Goal: Transaction & Acquisition: Purchase product/service

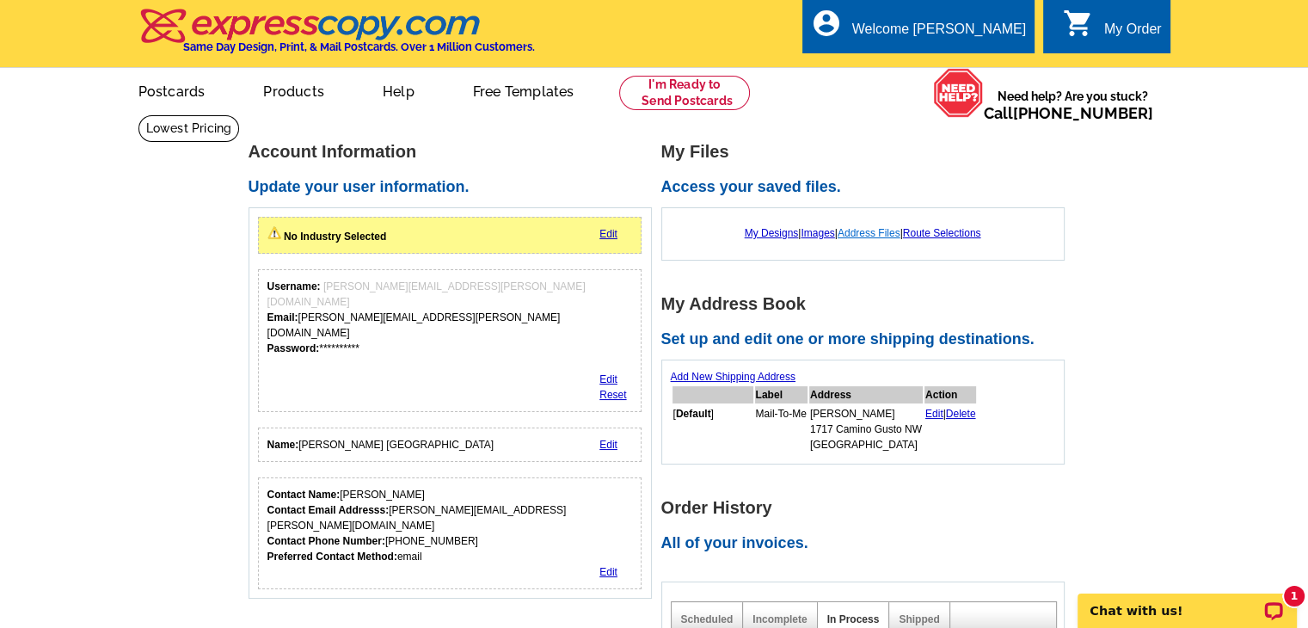
click at [863, 233] on link "Address Files" at bounding box center [869, 233] width 63 height 12
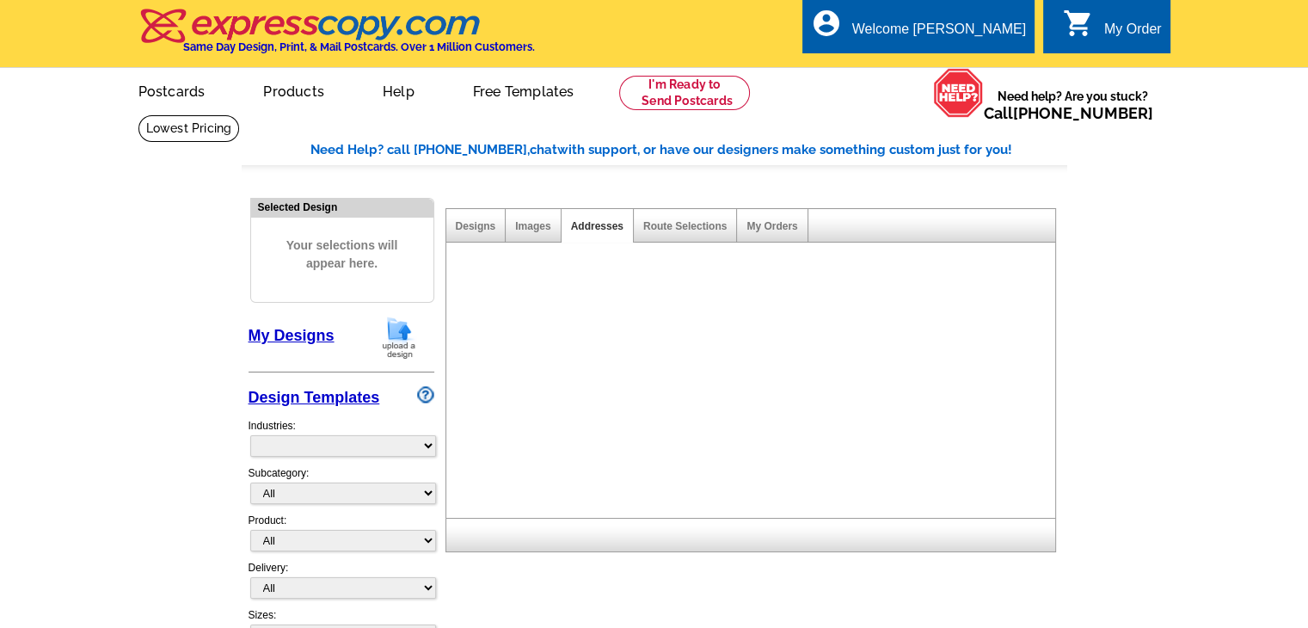
select select "785"
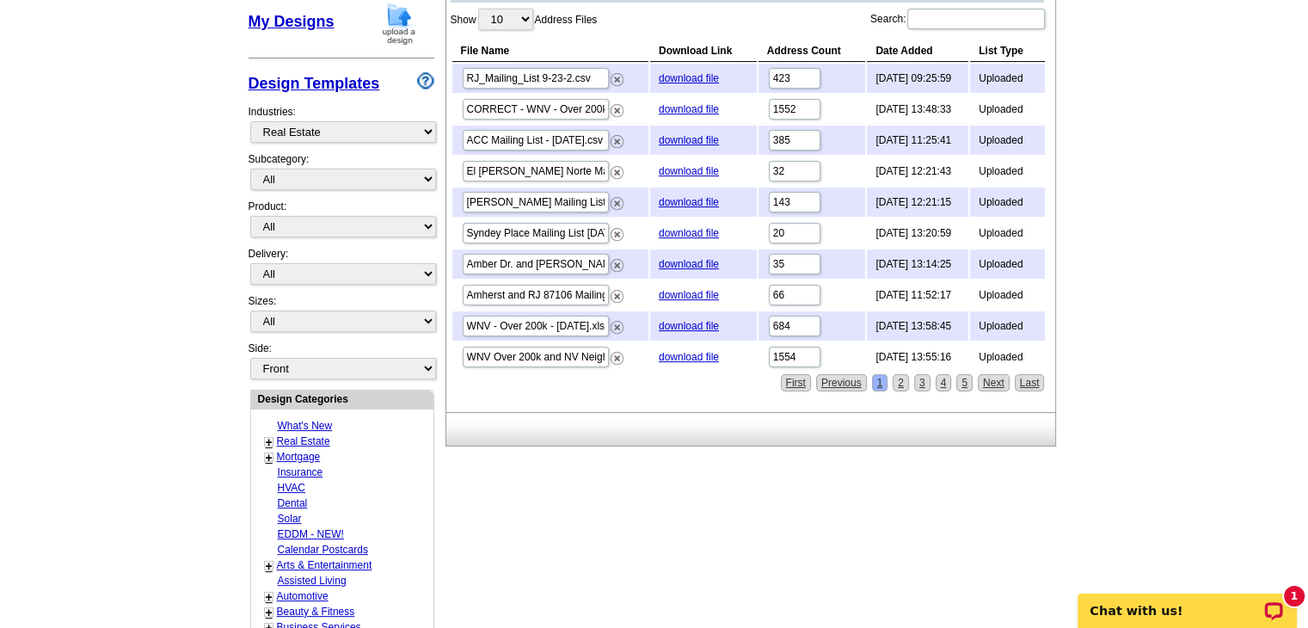
scroll to position [344, 0]
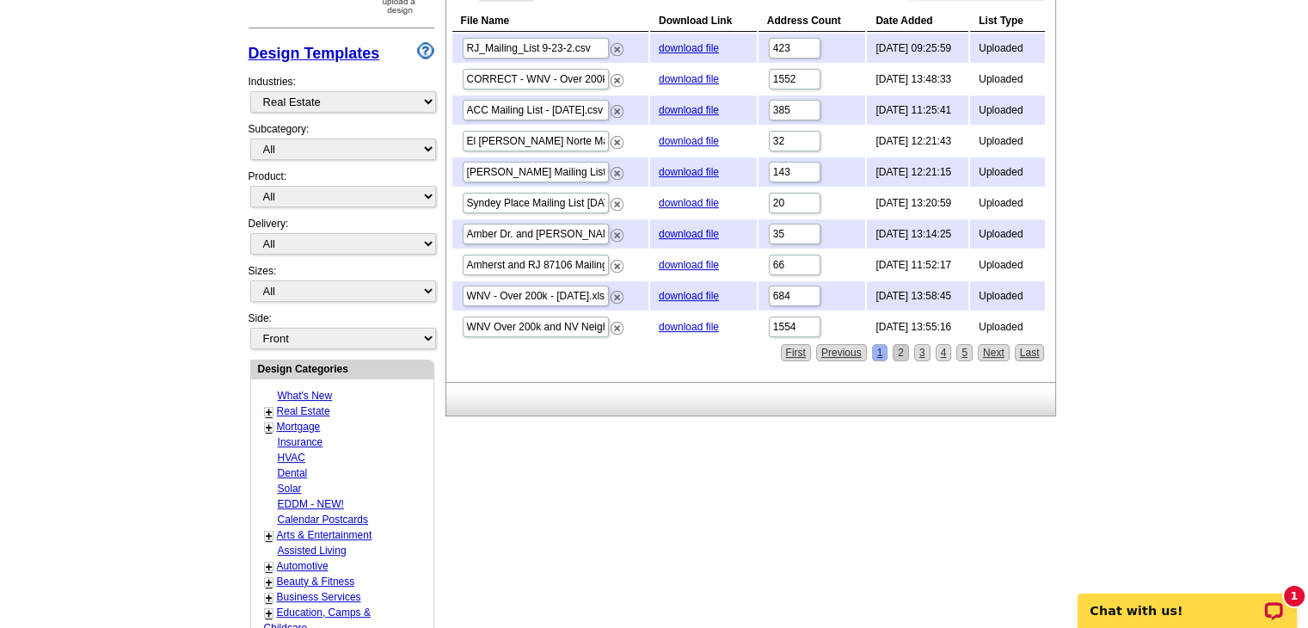
click at [900, 347] on link "2" at bounding box center [901, 352] width 16 height 17
click at [906, 344] on link "2" at bounding box center [901, 352] width 16 height 17
click at [688, 321] on link "download file" at bounding box center [689, 327] width 60 height 12
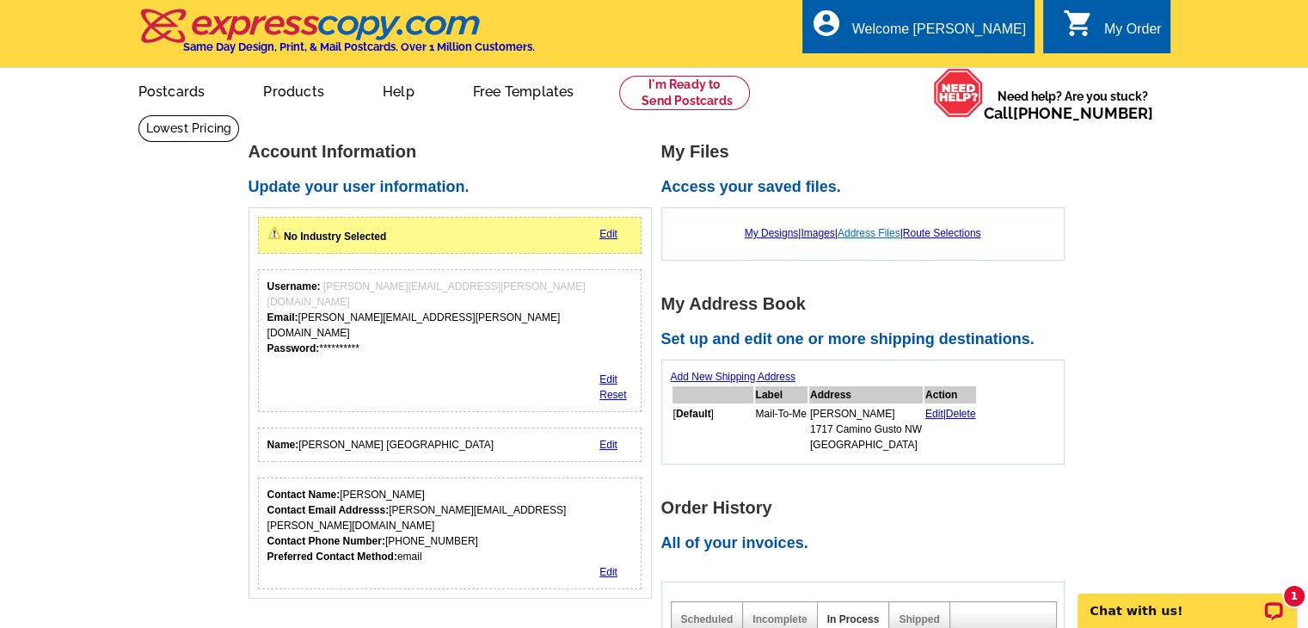
click at [857, 231] on link "Address Files" at bounding box center [869, 233] width 63 height 12
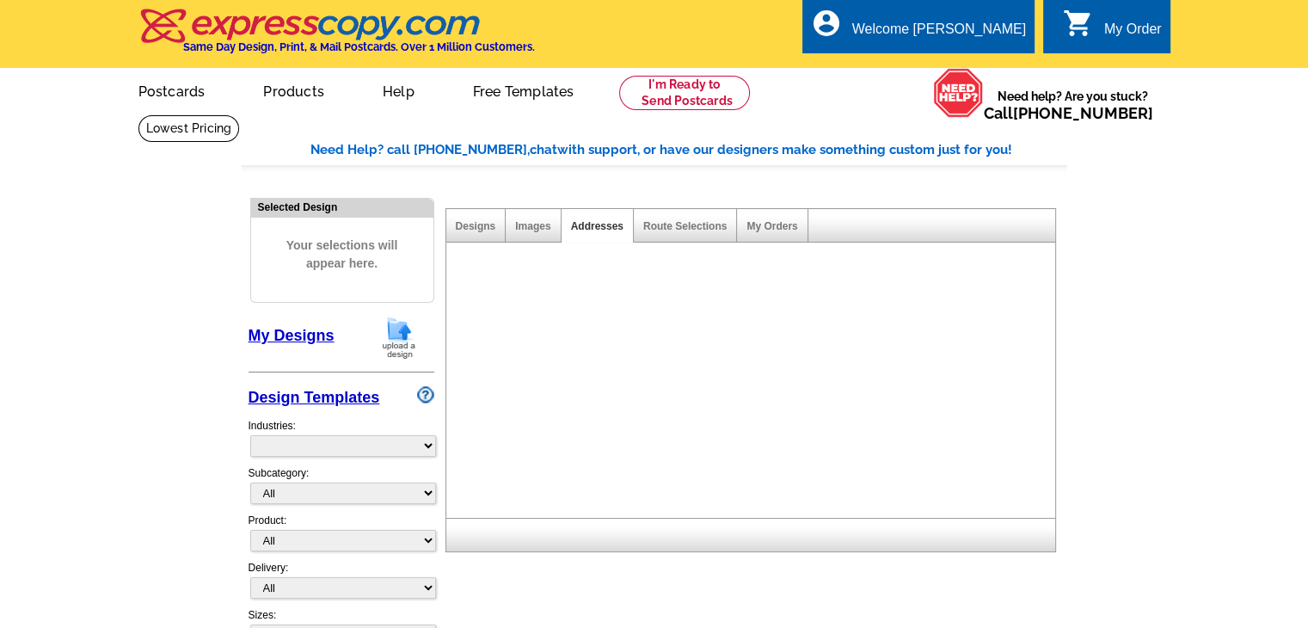
select select "785"
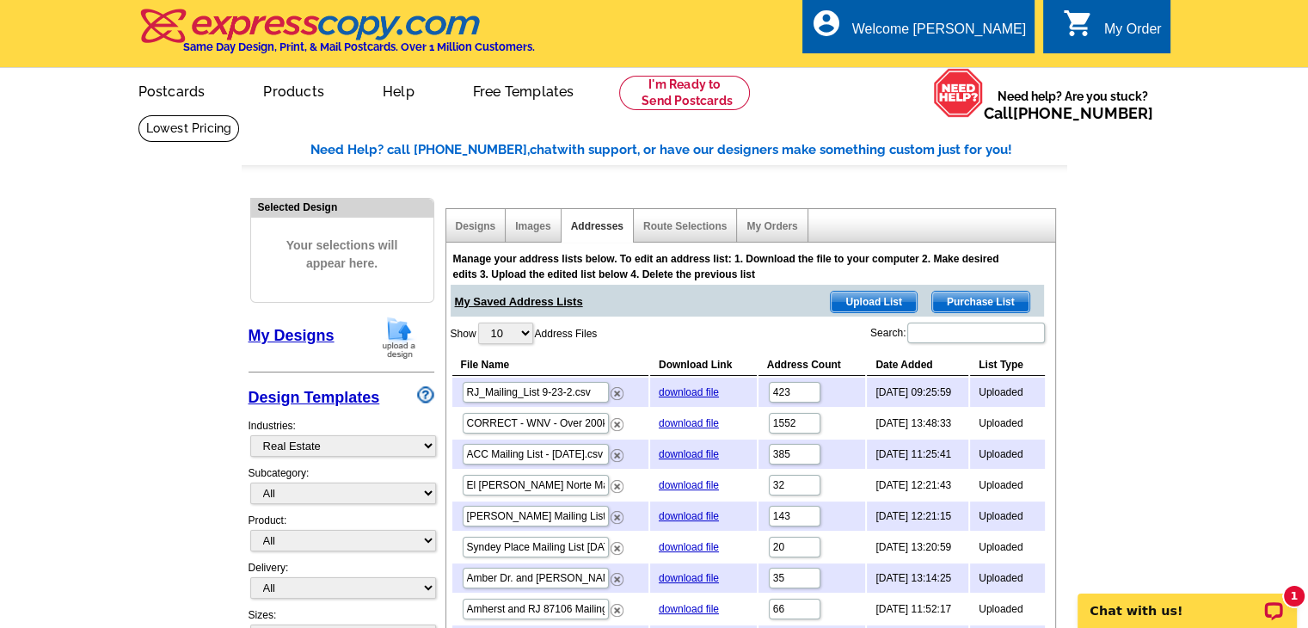
click at [865, 304] on span "Upload List" at bounding box center [873, 302] width 85 height 21
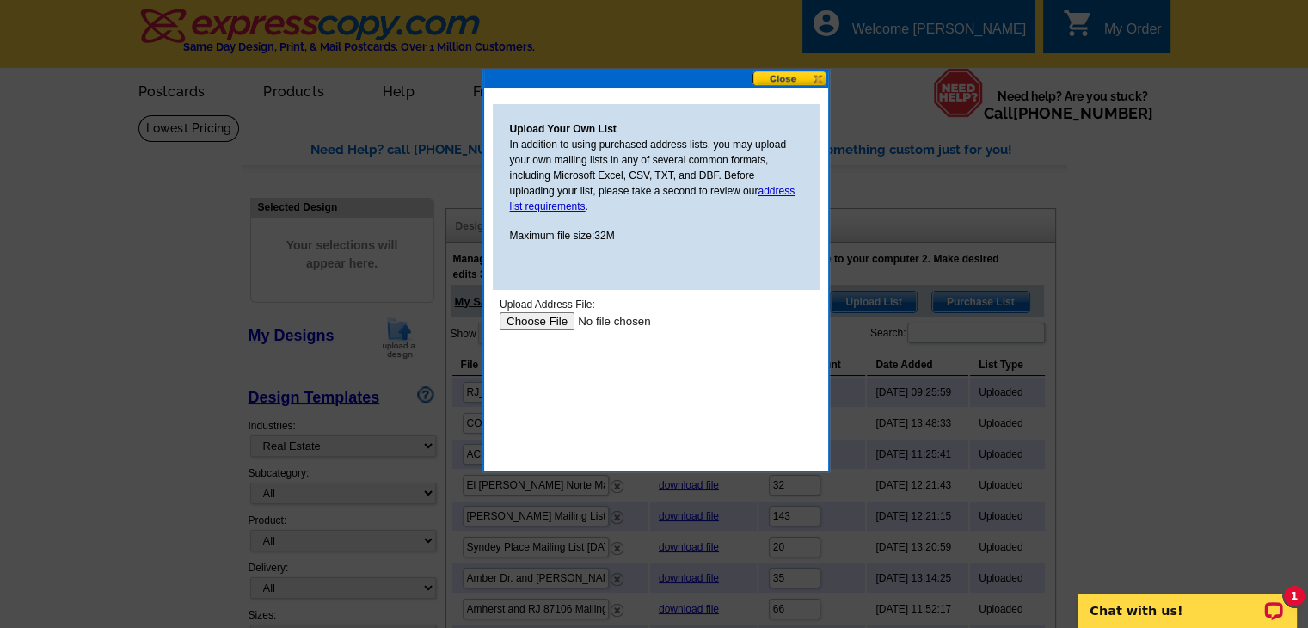
click at [532, 317] on input "file" at bounding box center [608, 321] width 218 height 18
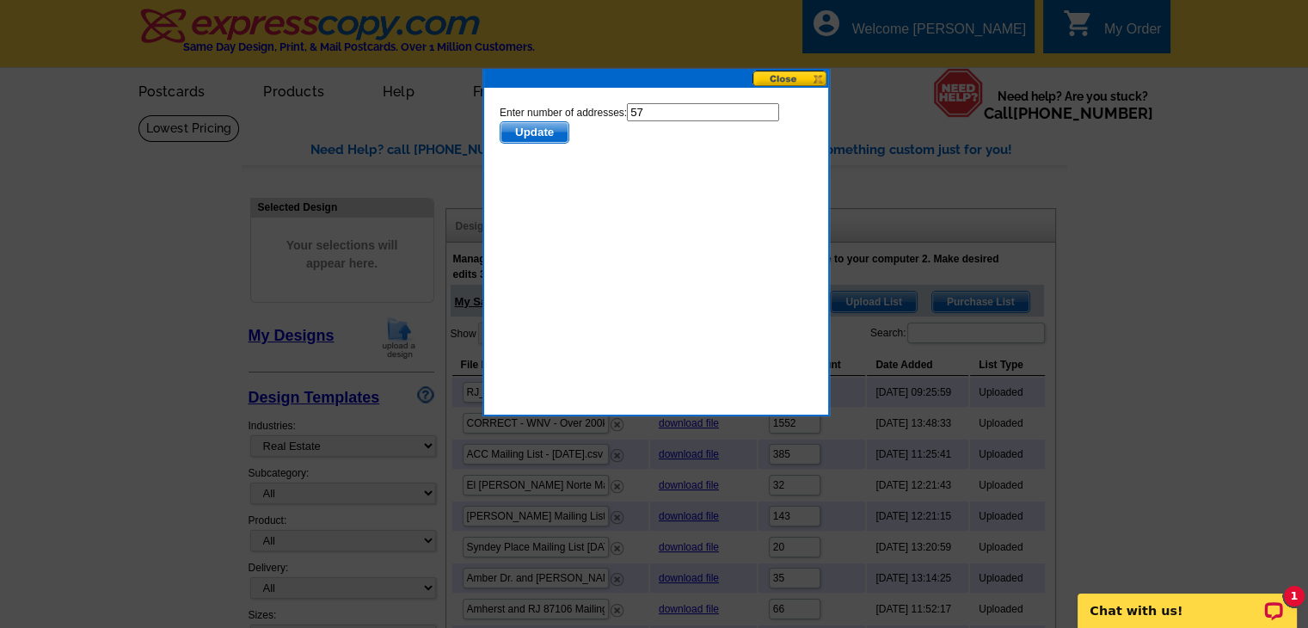
click at [532, 126] on span "Update" at bounding box center [534, 132] width 68 height 21
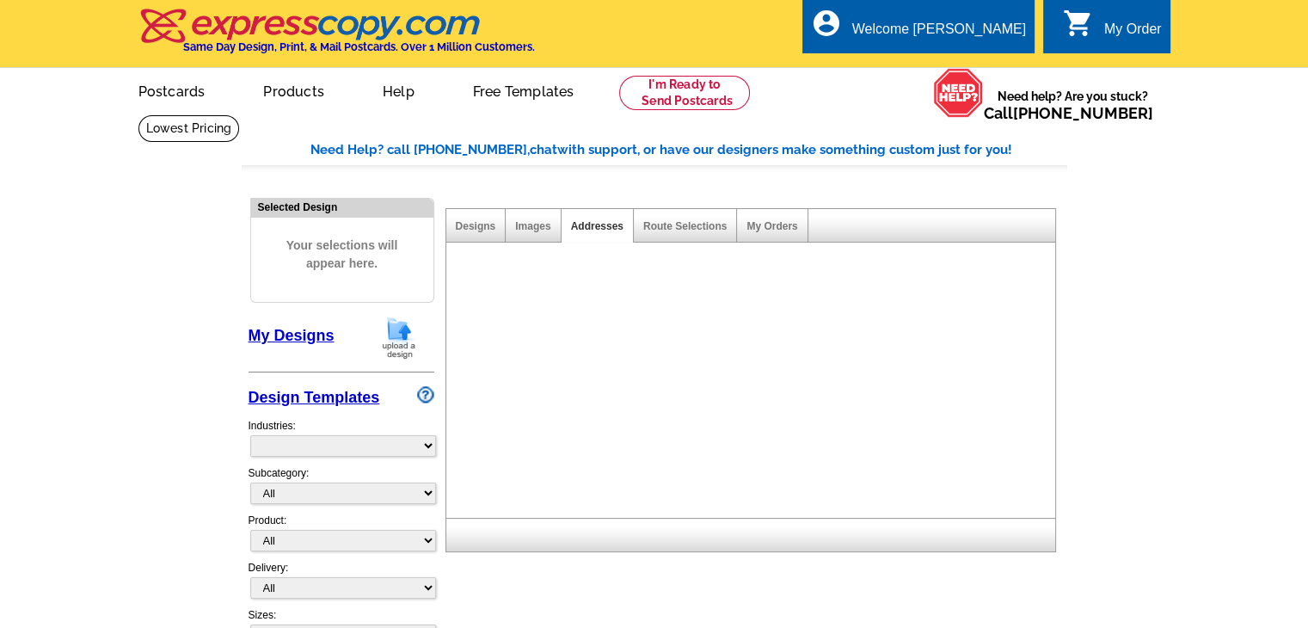
select select "785"
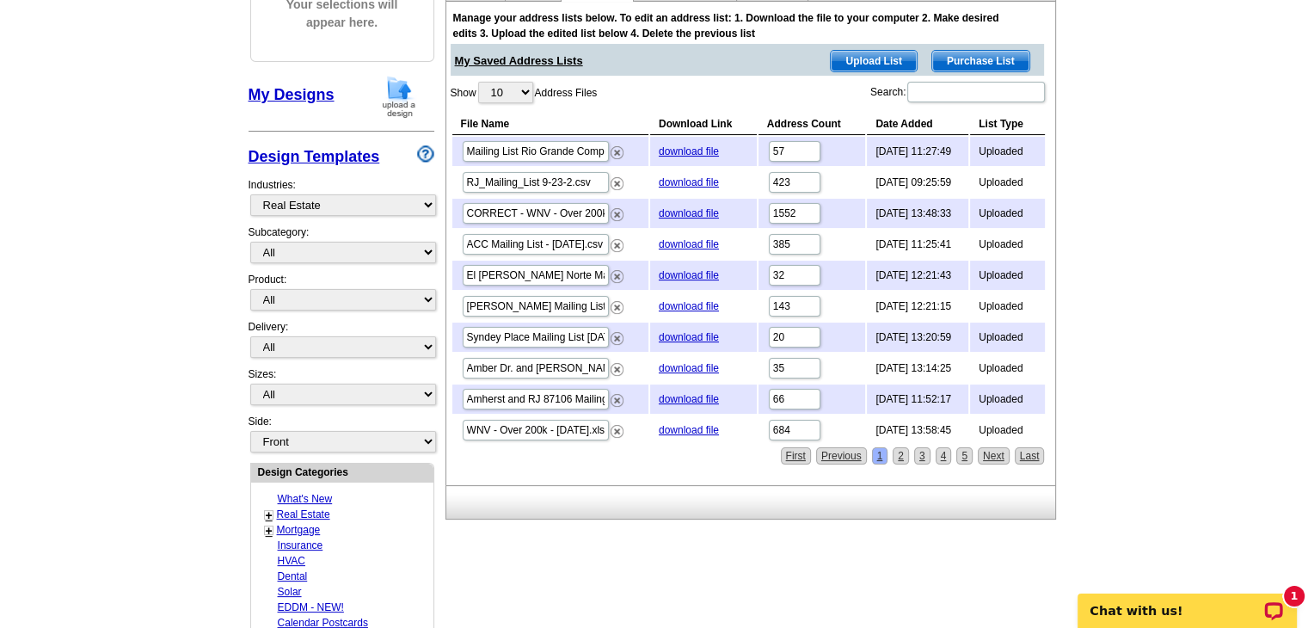
scroll to position [258, 0]
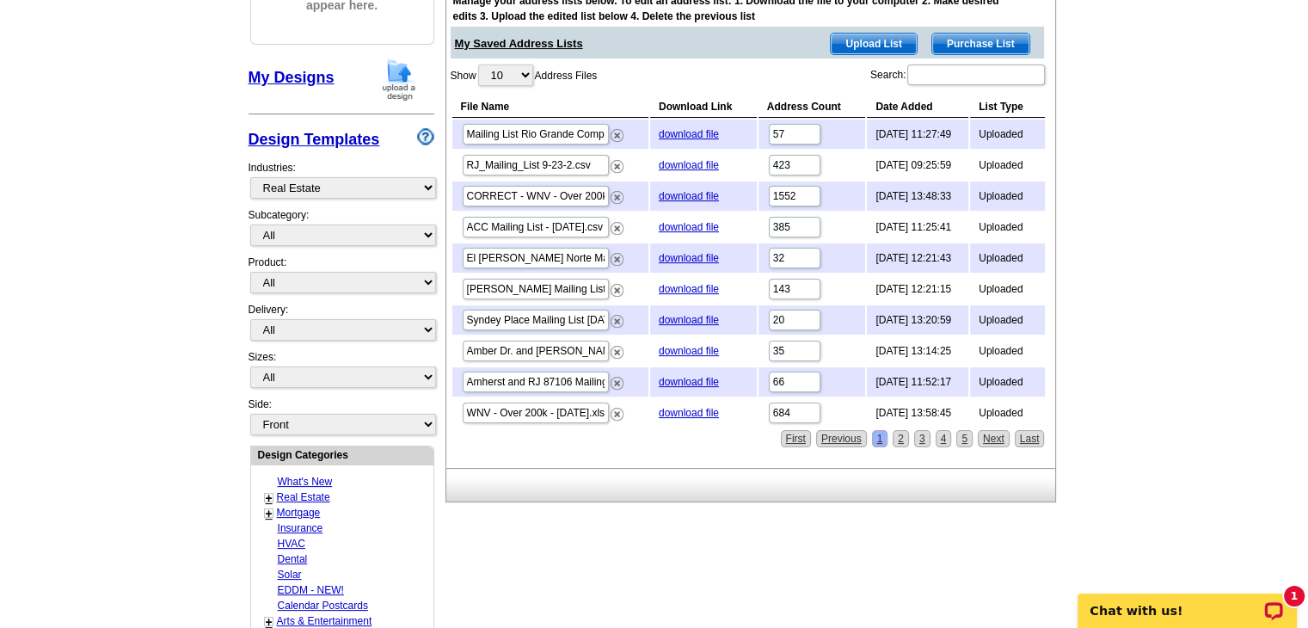
click at [951, 46] on span "Purchase List" at bounding box center [980, 44] width 97 height 21
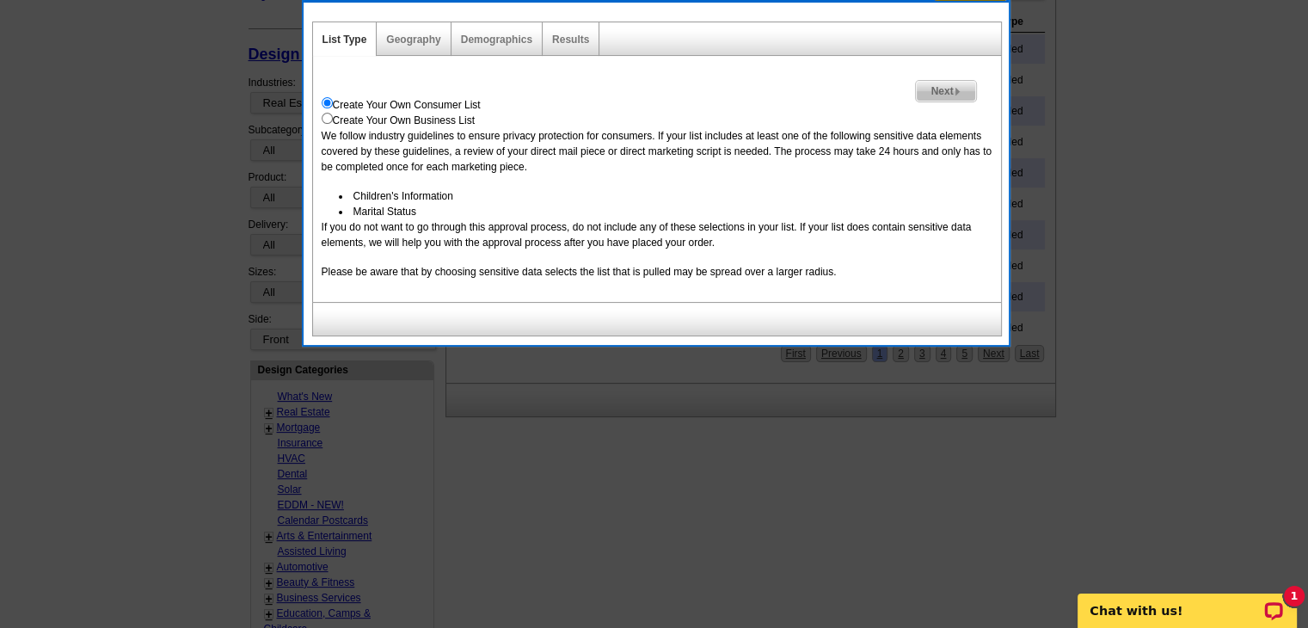
scroll to position [344, 0]
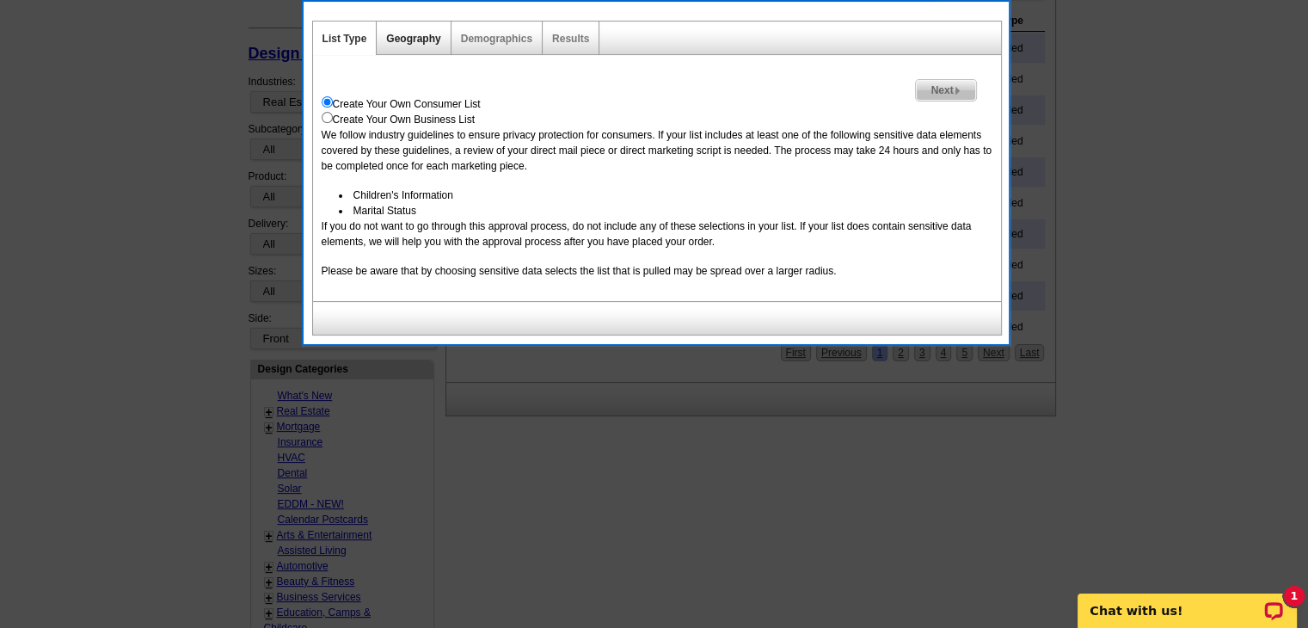
click at [427, 38] on link "Geography" at bounding box center [413, 39] width 54 height 12
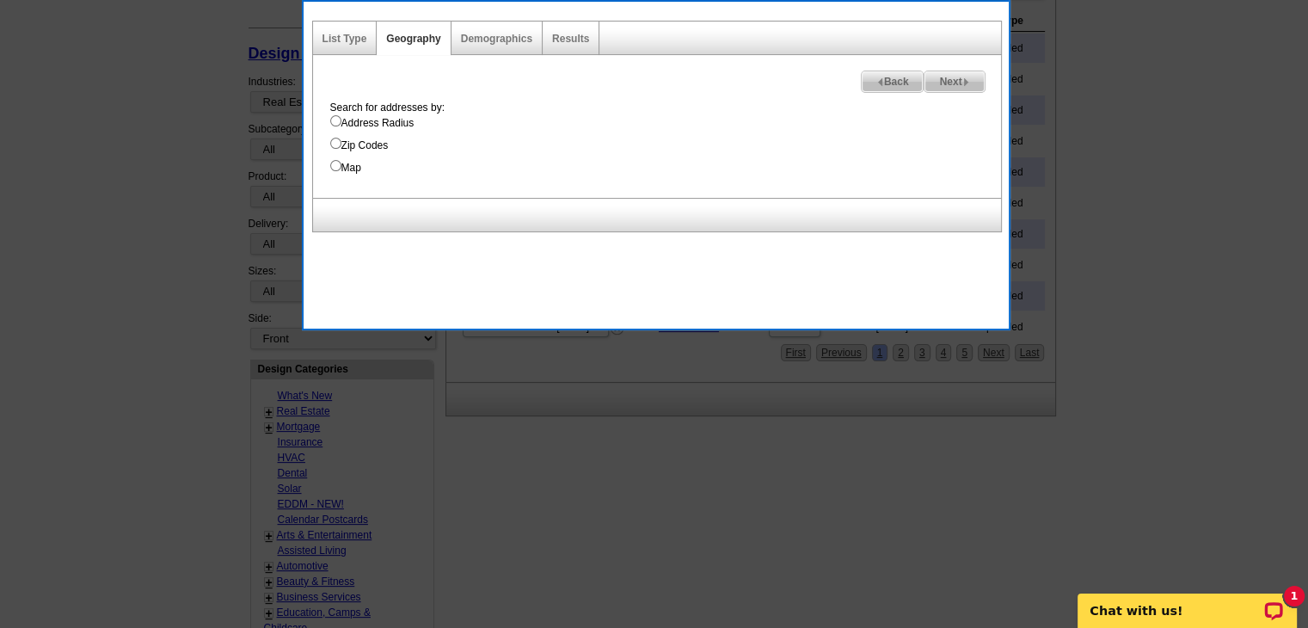
click at [334, 167] on input "Map" at bounding box center [335, 165] width 11 height 11
radio input "true"
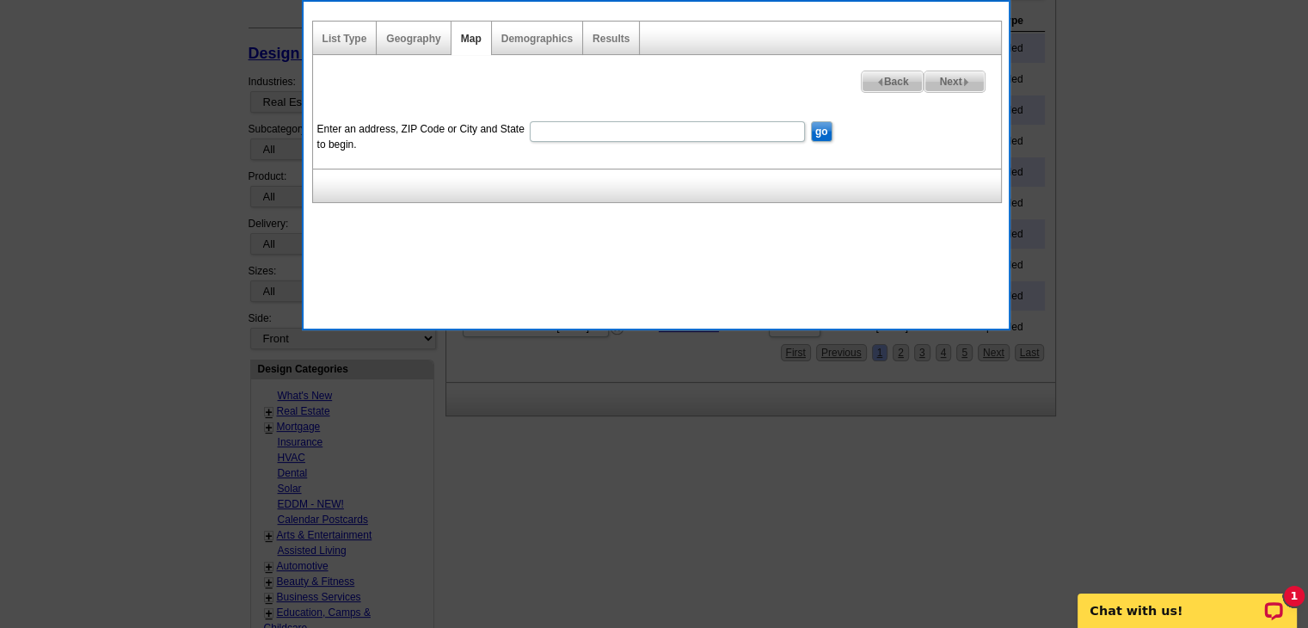
click at [557, 126] on input "Enter an address, ZIP Code or City and State to begin." at bounding box center [667, 131] width 275 height 21
type input "87107"
click at [818, 132] on input "go" at bounding box center [822, 131] width 22 height 21
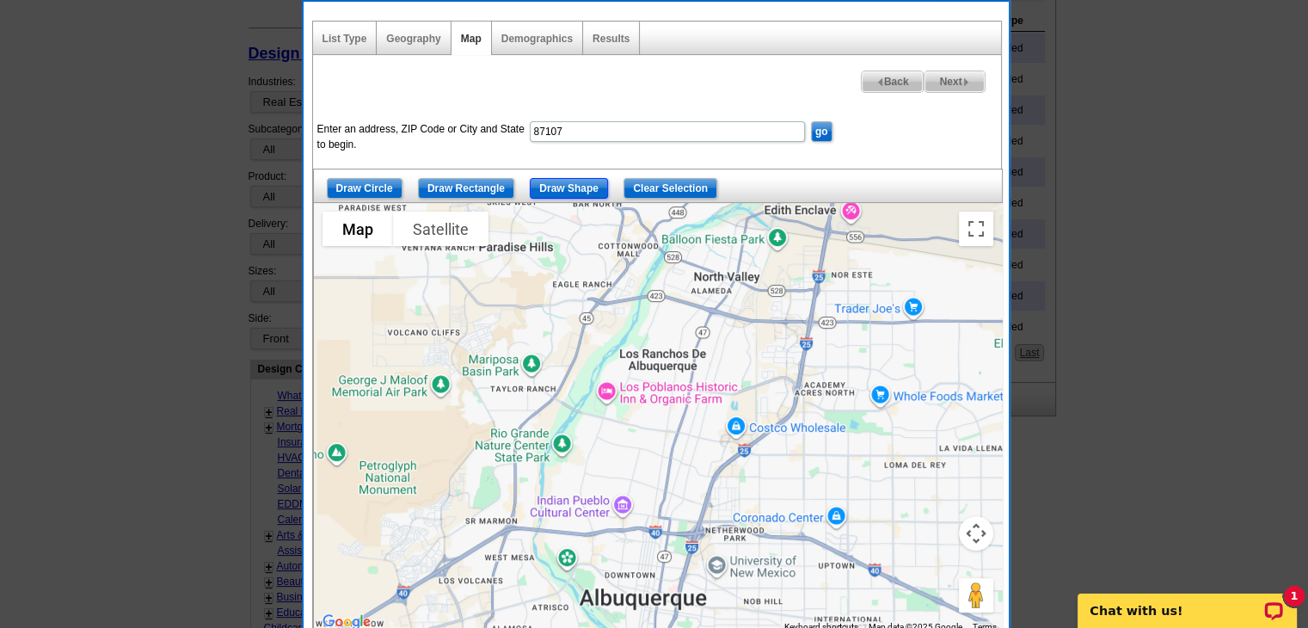
click at [569, 187] on input "Draw Shape" at bounding box center [569, 188] width 78 height 21
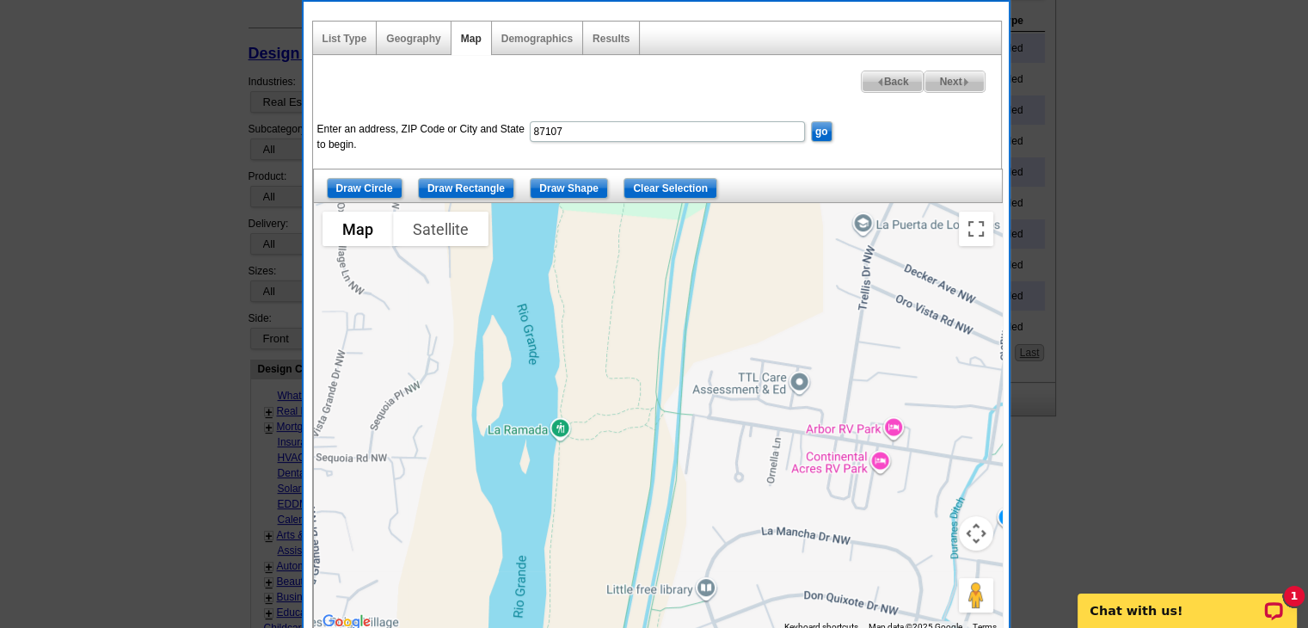
click at [692, 329] on div at bounding box center [658, 418] width 688 height 430
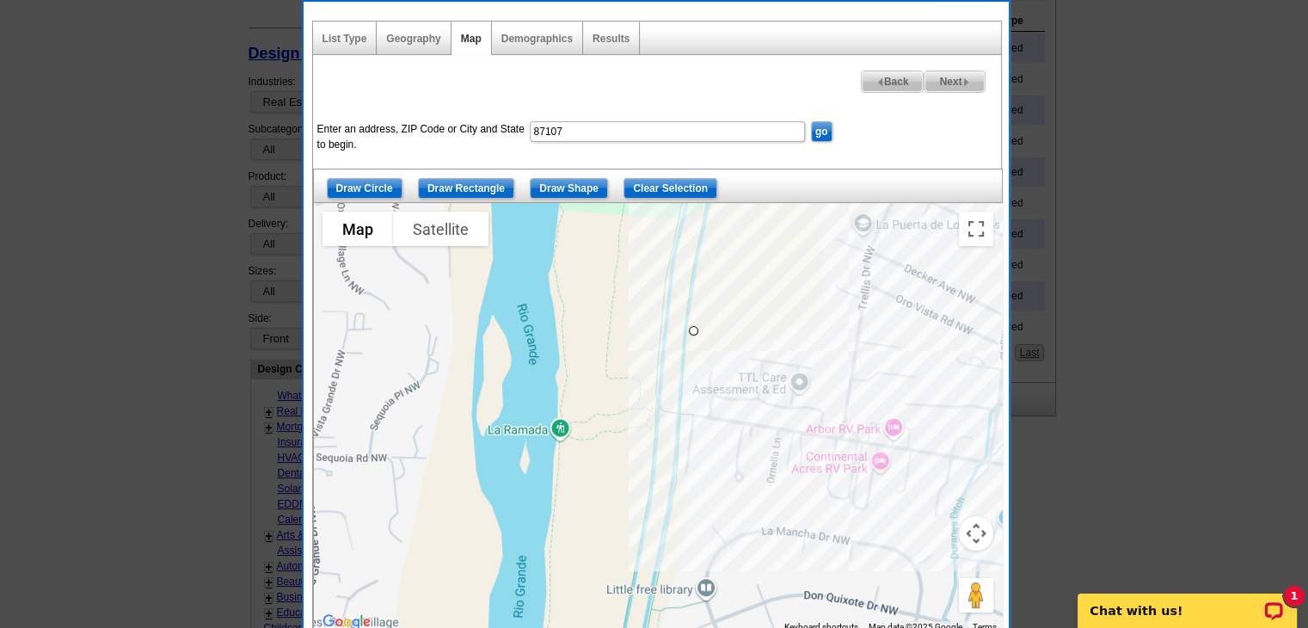
click at [850, 351] on div at bounding box center [658, 418] width 688 height 430
click at [834, 438] on div at bounding box center [658, 418] width 688 height 430
click at [678, 412] on div at bounding box center [658, 418] width 688 height 430
click at [691, 330] on div at bounding box center [658, 418] width 688 height 430
click at [691, 330] on div at bounding box center [693, 330] width 9 height 9
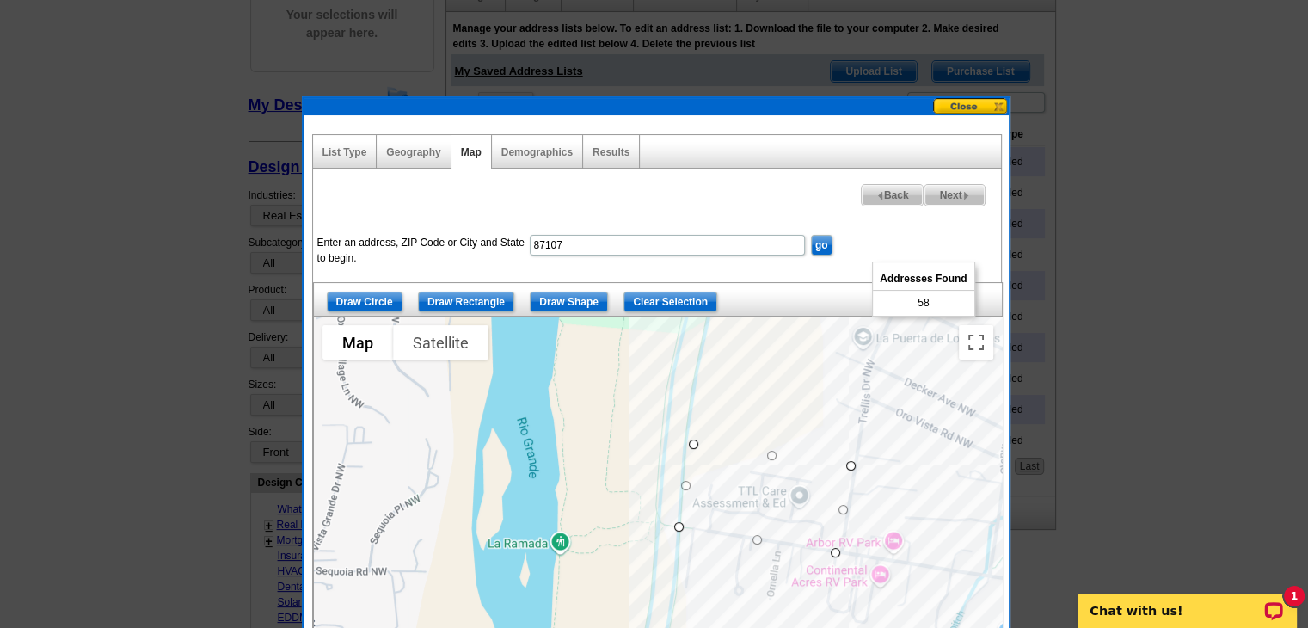
scroll to position [228, 0]
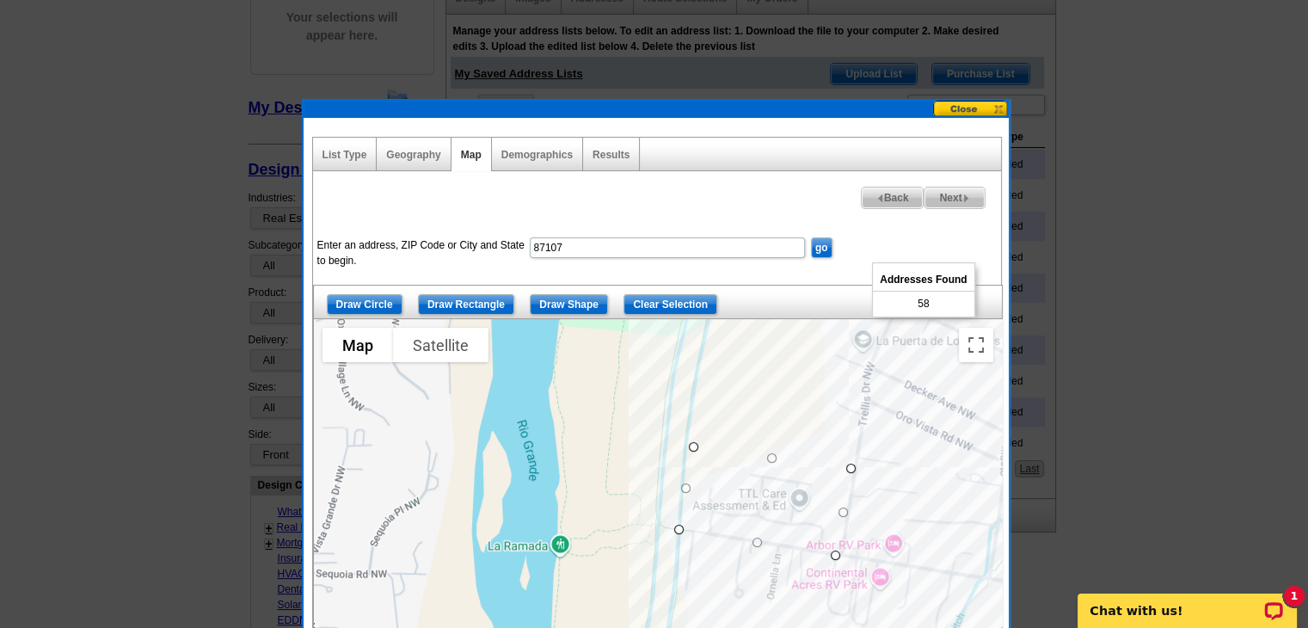
click at [945, 197] on span "Next" at bounding box center [954, 197] width 59 height 21
select select
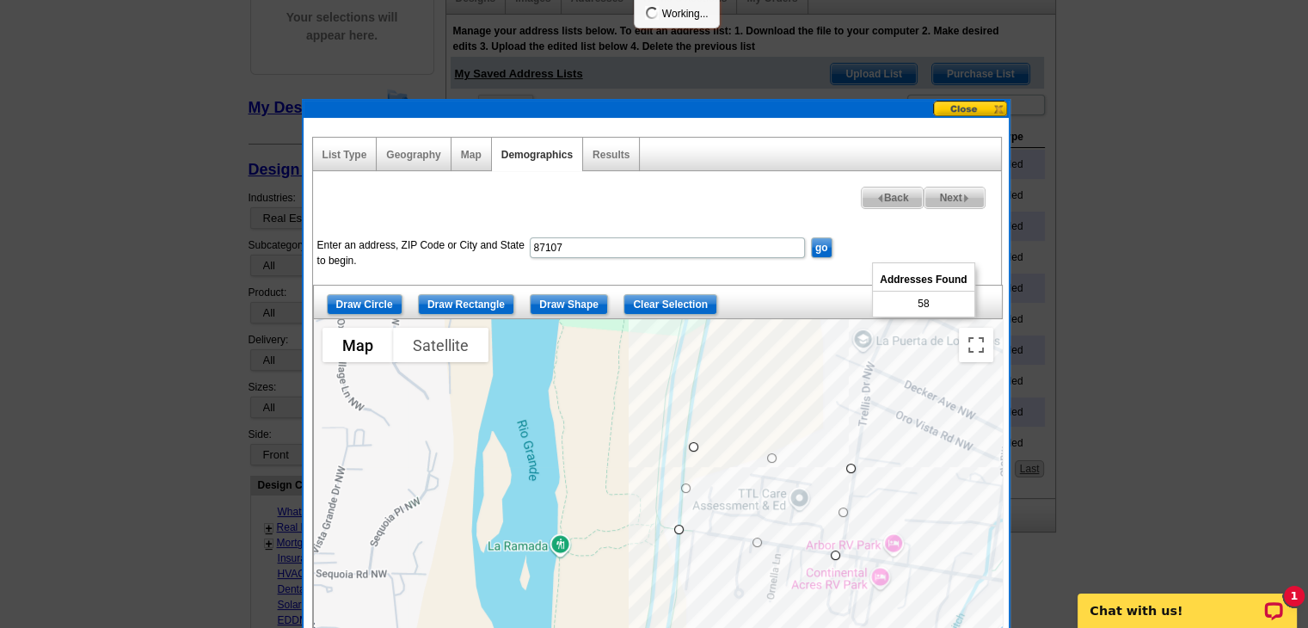
select select
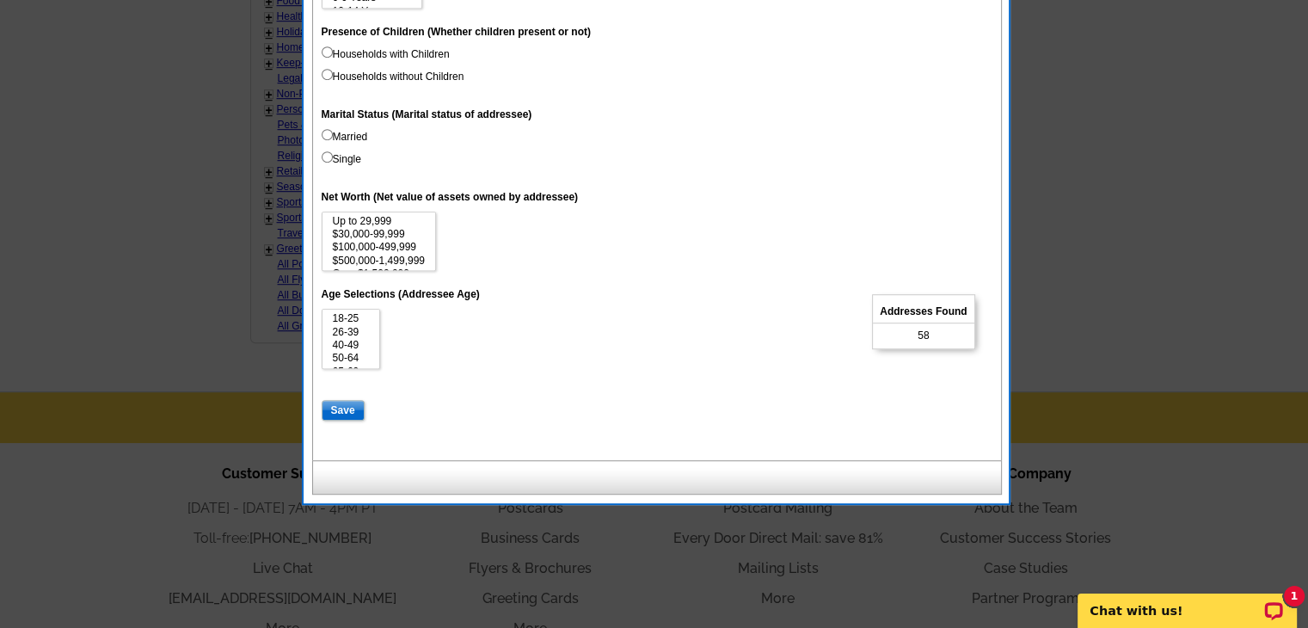
scroll to position [1088, 0]
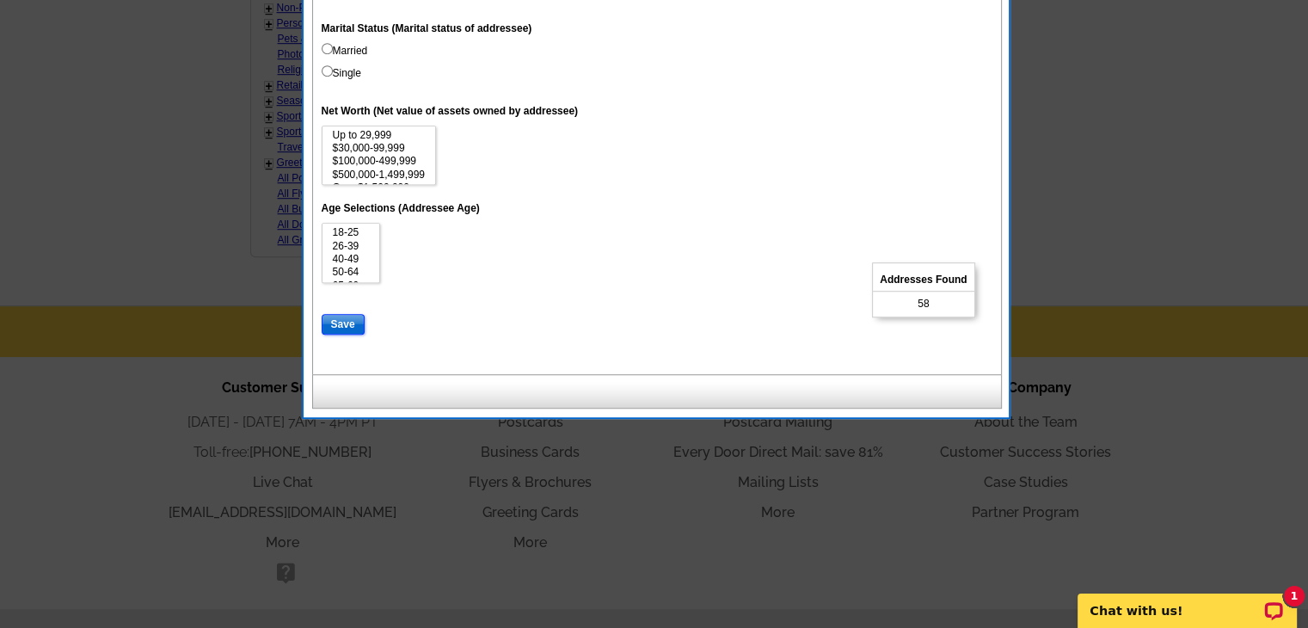
click at [341, 319] on input "Save" at bounding box center [343, 324] width 43 height 21
select select
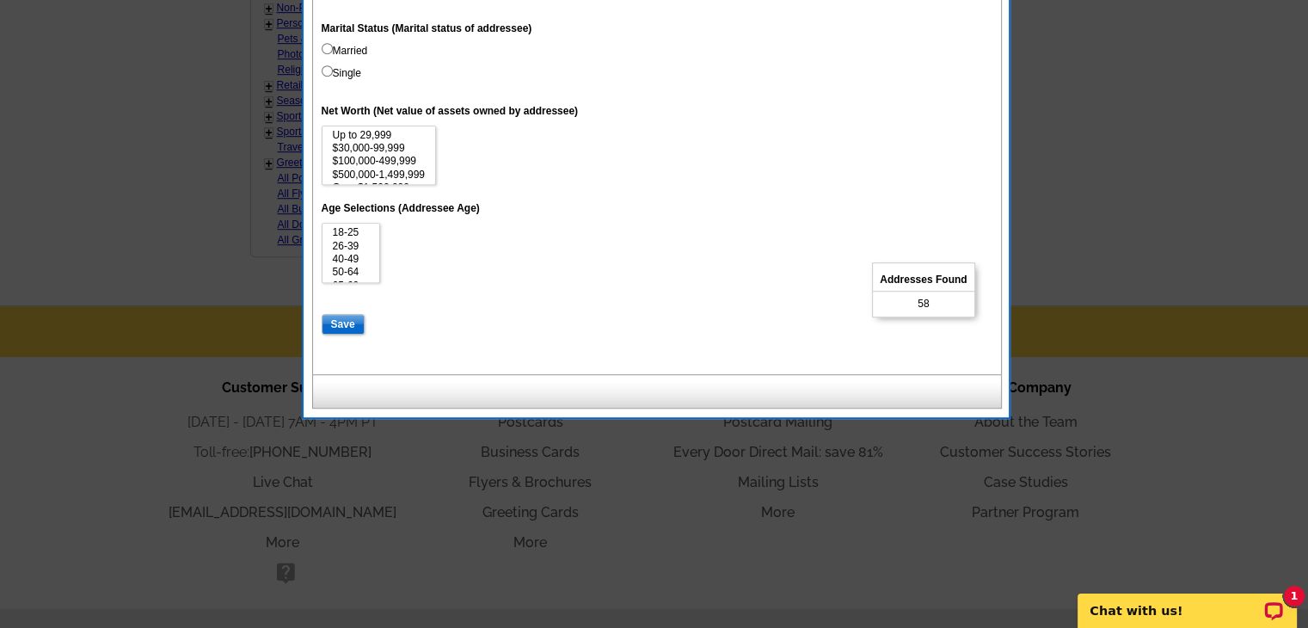
select select
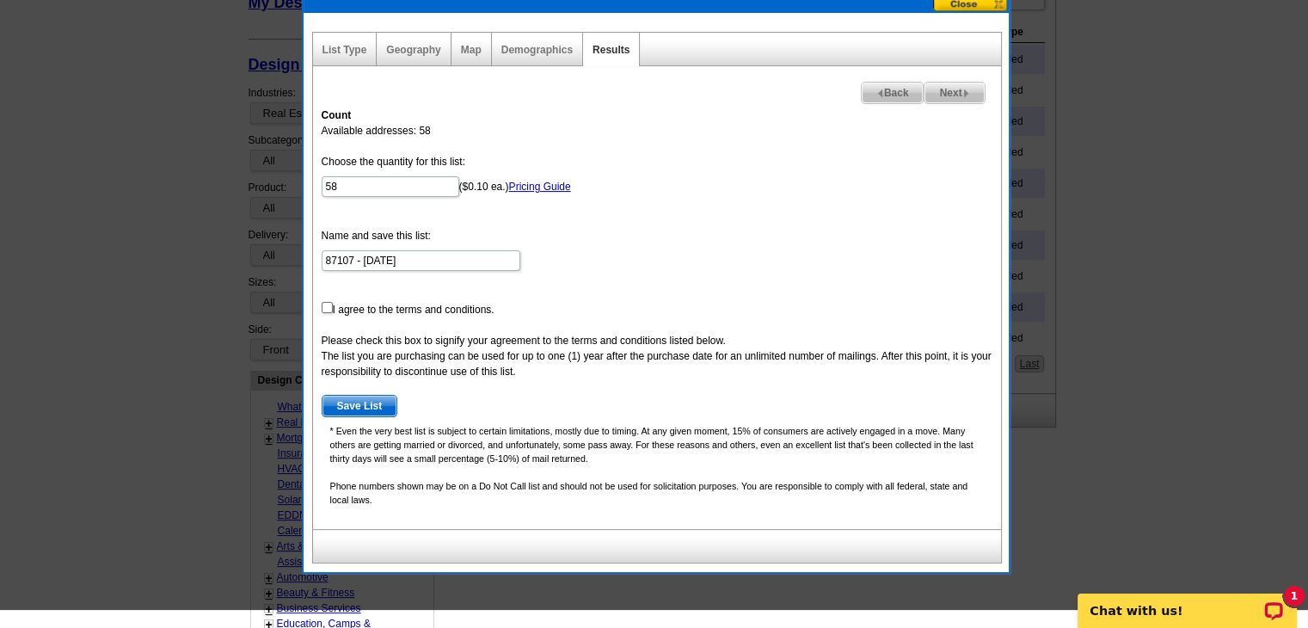
scroll to position [314, 0]
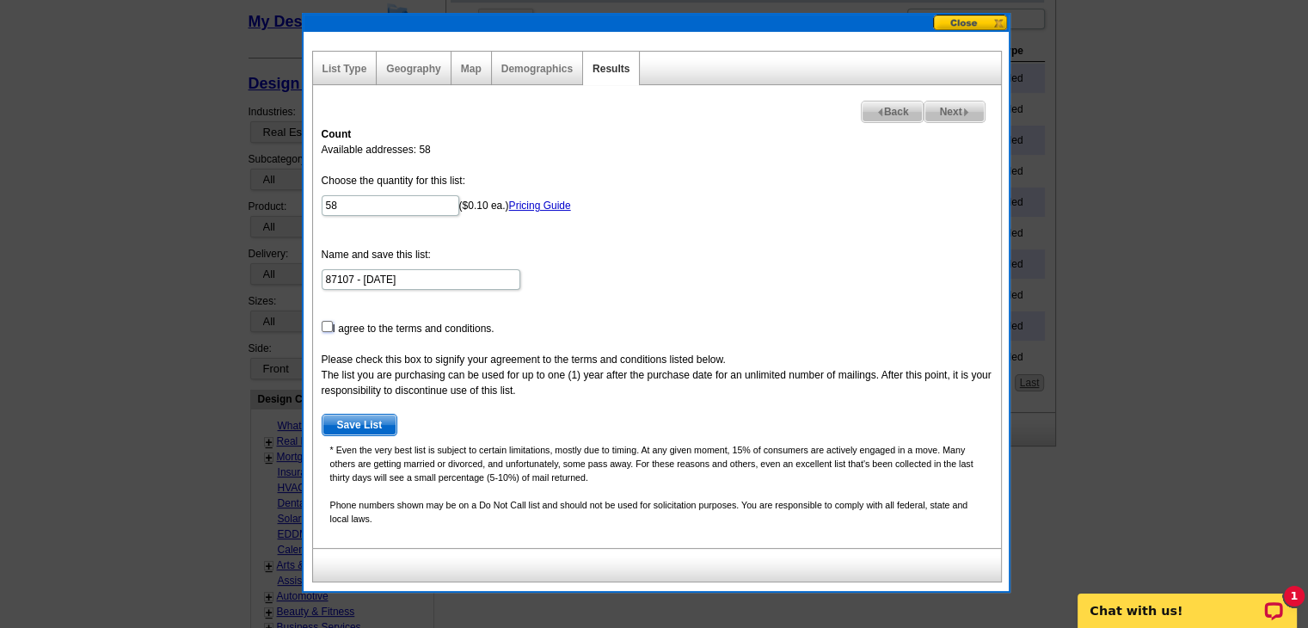
click at [323, 326] on input "checkbox" at bounding box center [327, 326] width 11 height 11
checkbox input "true"
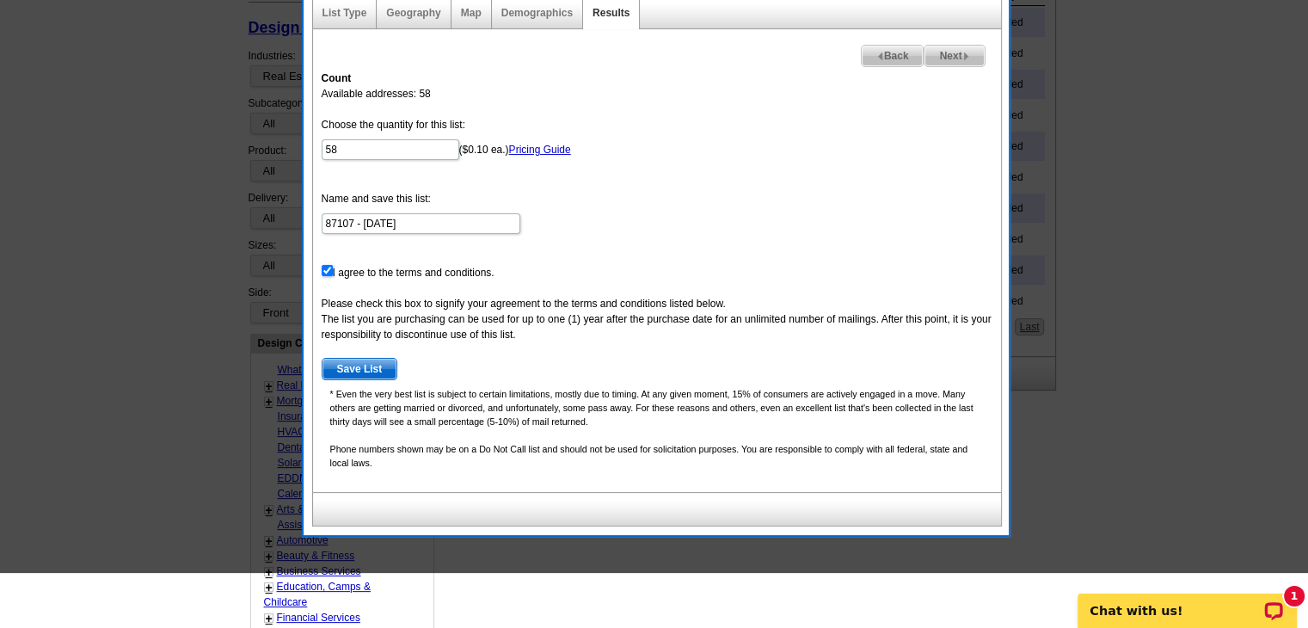
scroll to position [400, 0]
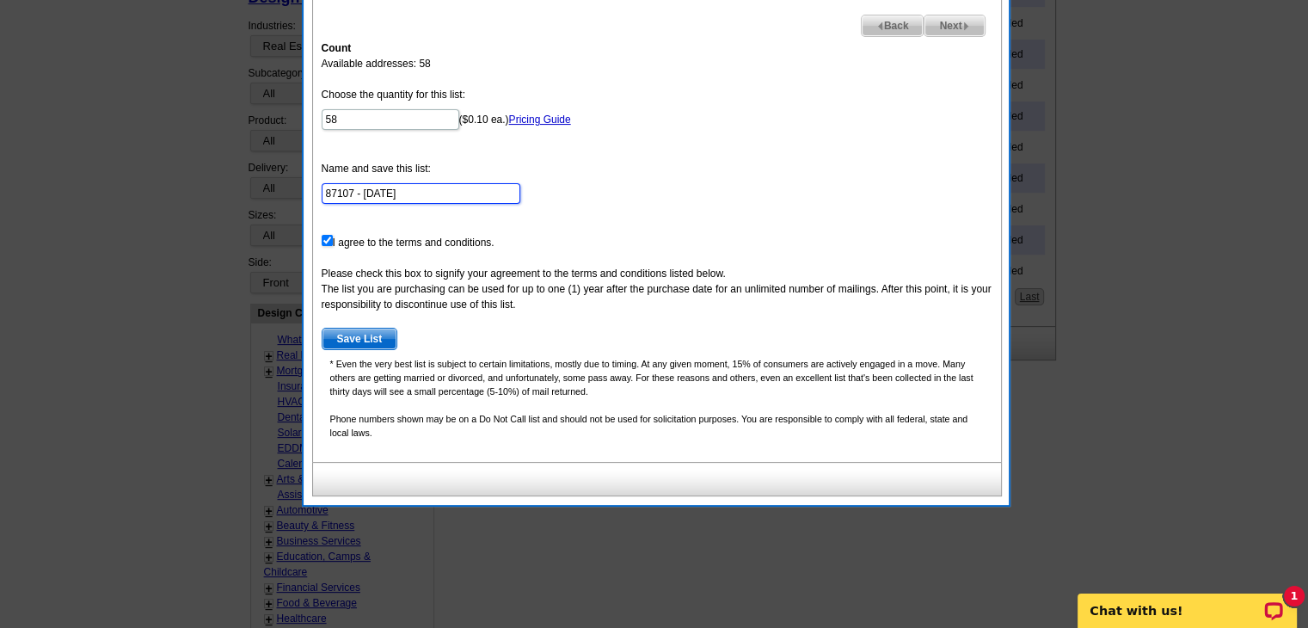
click at [400, 194] on input "87107 - Sep 26" at bounding box center [421, 193] width 199 height 21
drag, startPoint x: 359, startPoint y: 190, endPoint x: 317, endPoint y: 186, distance: 42.4
click at [317, 186] on div "Count Available addresses: 58 Choose the quantity for this list: 58 ($0.10 ea.)…" at bounding box center [657, 247] width 688 height 430
click at [467, 187] on input "Rio Grande Compound Sep 26" at bounding box center [421, 193] width 199 height 21
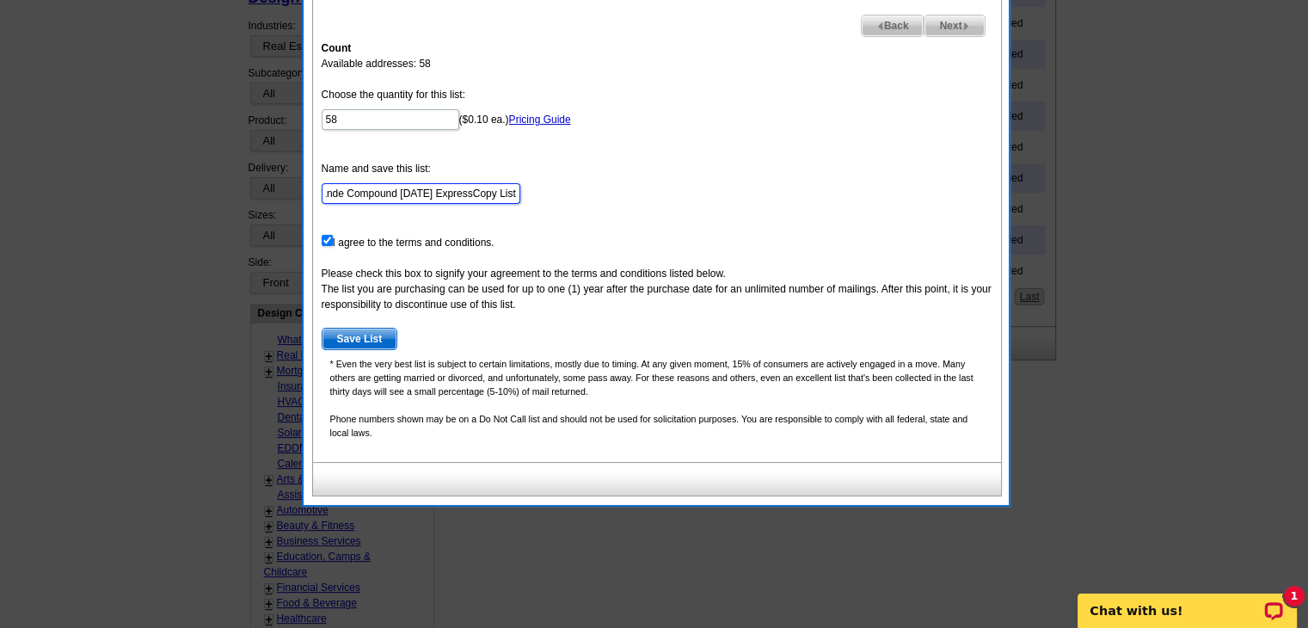
type input "Rio Grande Compound Sep 26 ExpressCopy List"
click at [359, 331] on span "Save List" at bounding box center [360, 339] width 75 height 21
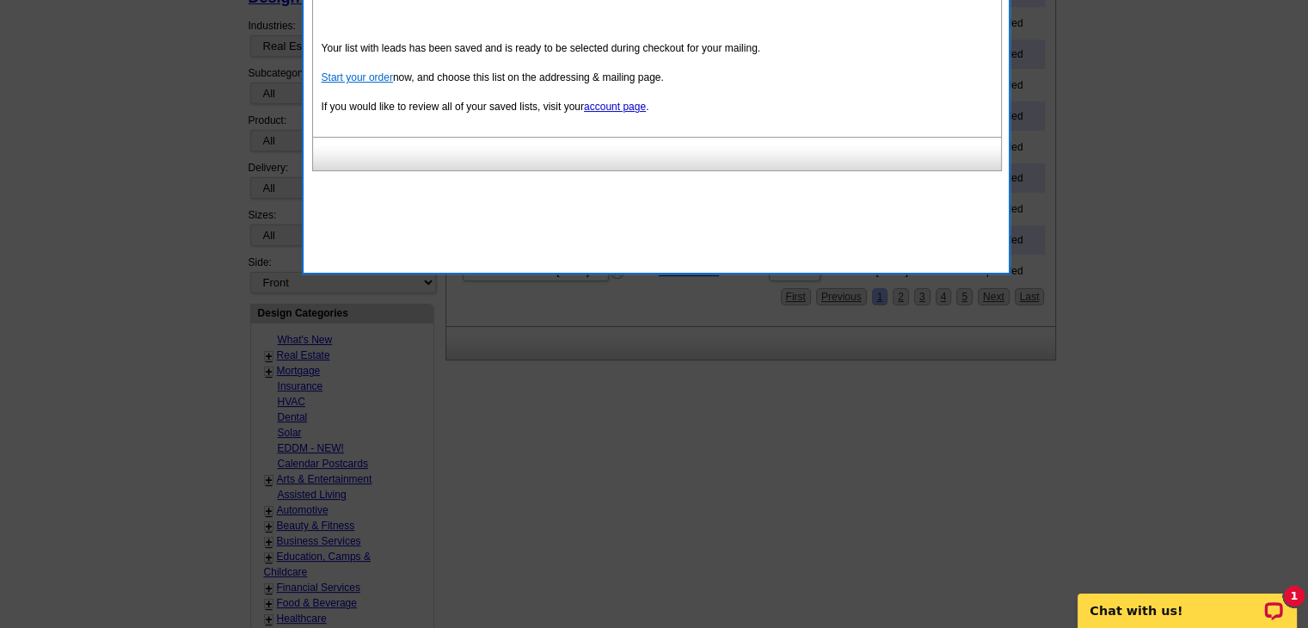
click at [341, 74] on link "Start your order" at bounding box center [357, 77] width 71 height 12
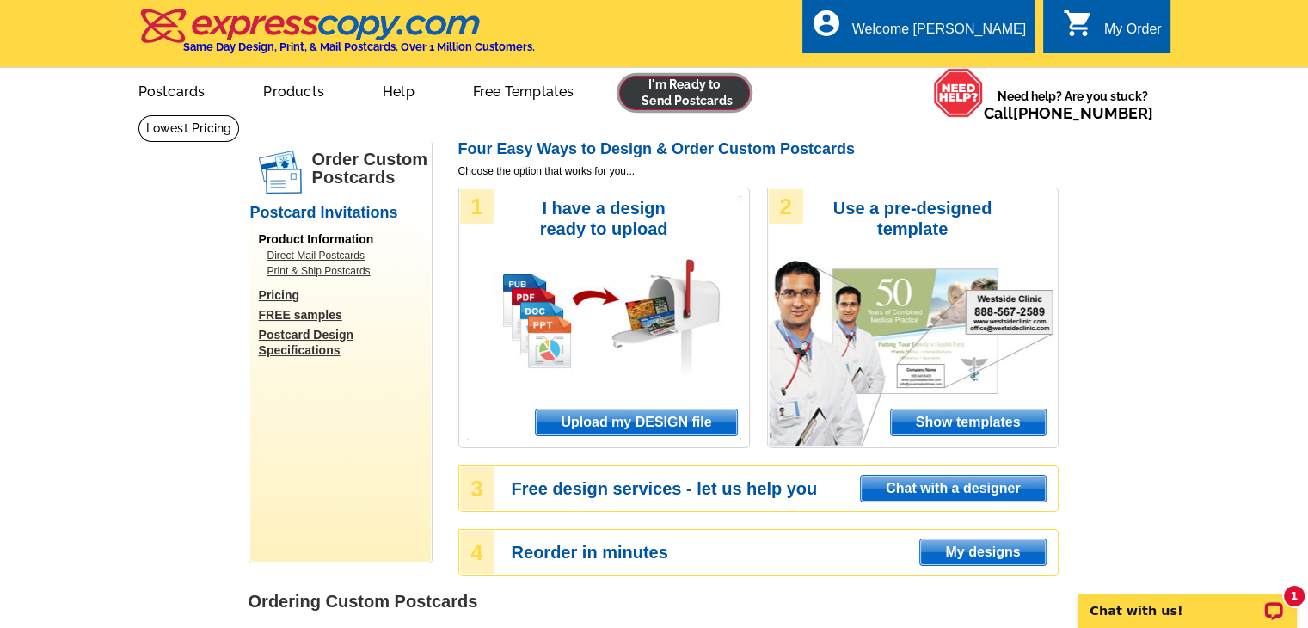
click at [674, 97] on link at bounding box center [685, 93] width 132 height 34
click at [619, 424] on span "Upload my DESIGN file" at bounding box center [636, 422] width 200 height 26
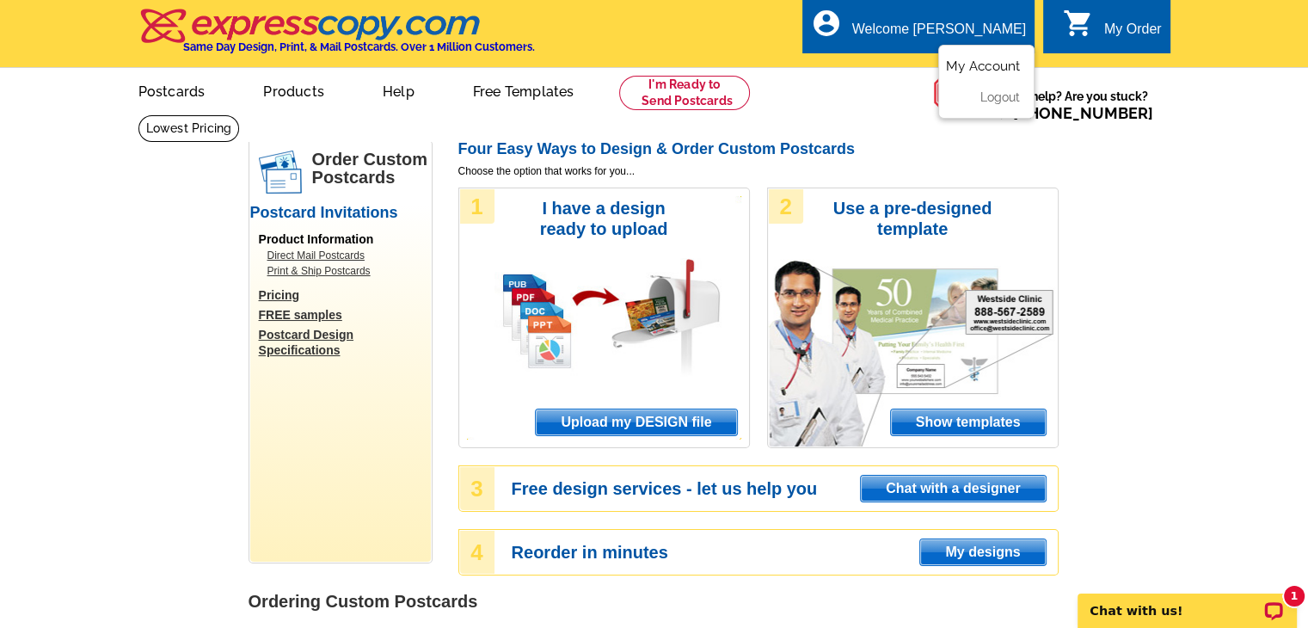
click at [979, 65] on link "My Account" at bounding box center [983, 65] width 74 height 15
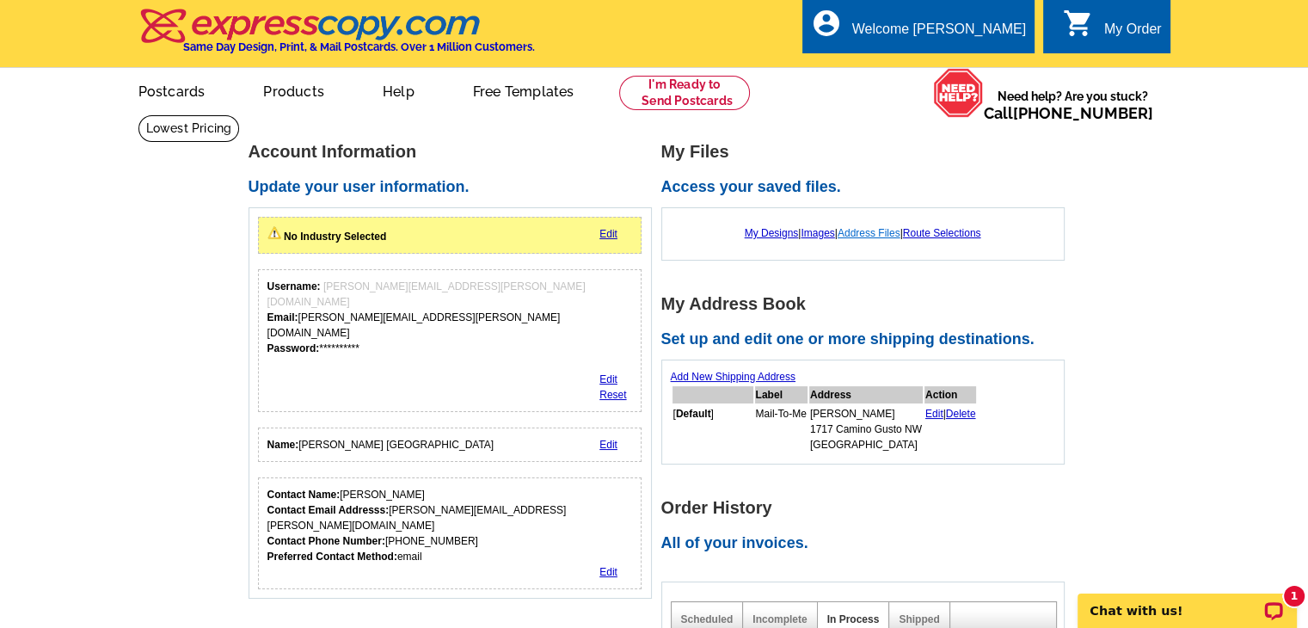
click at [863, 229] on link "Address Files" at bounding box center [869, 233] width 63 height 12
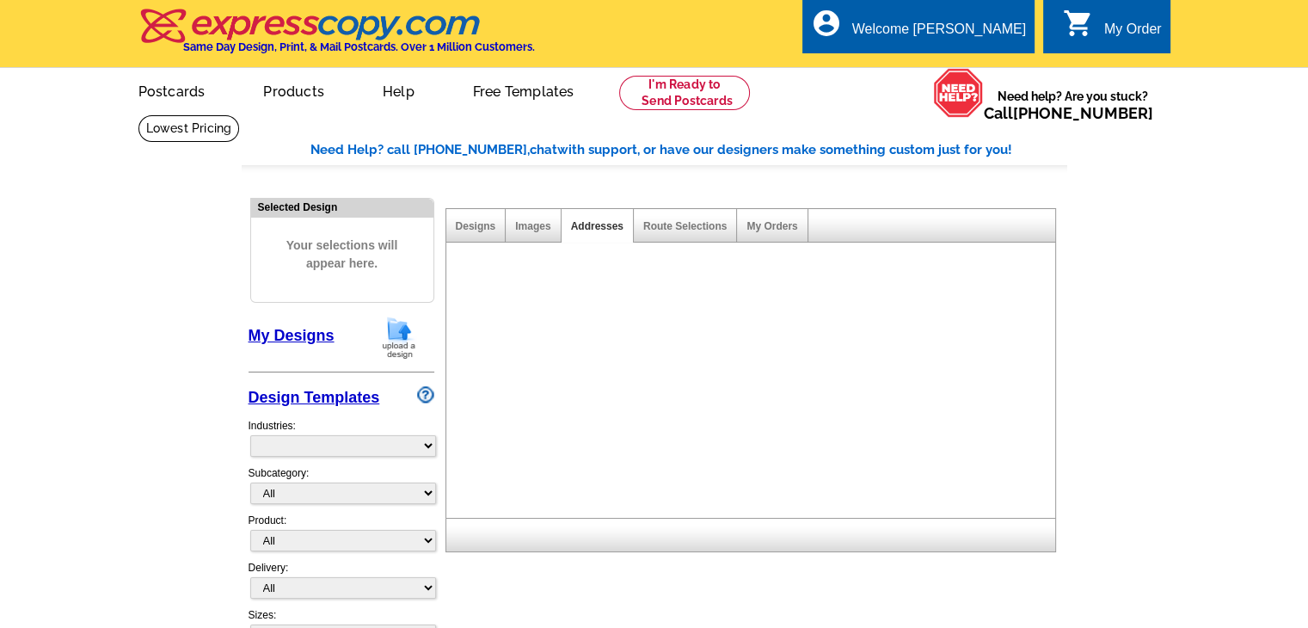
select select "785"
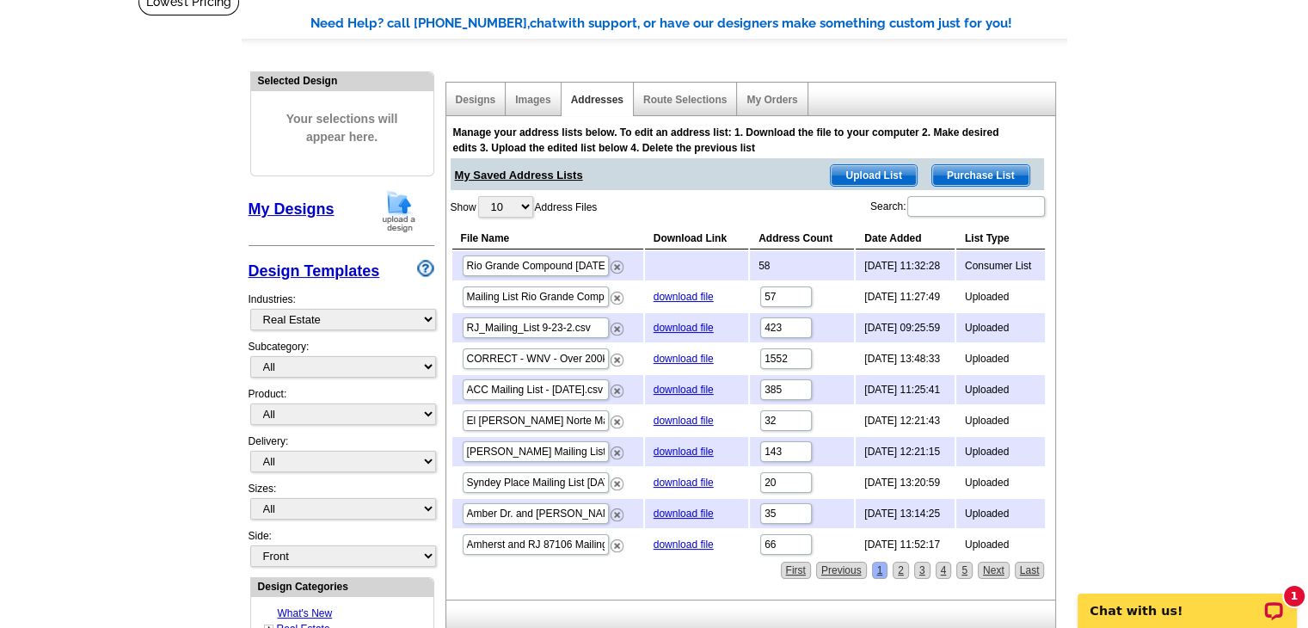
scroll to position [172, 0]
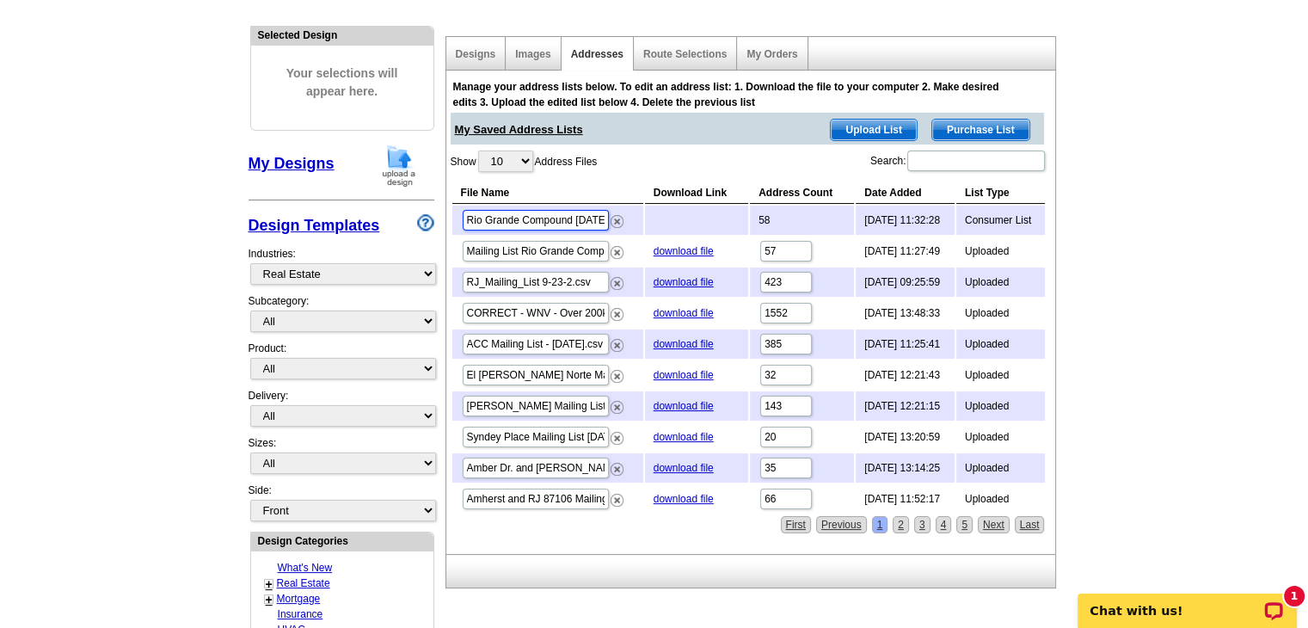
click at [564, 223] on input "Rio Grande Compound [DATE] ExpressCopy List" at bounding box center [536, 220] width 146 height 21
click at [644, 165] on div "Show 10 25 50 100 Address Files Search: File Name Download Link Address Count D…" at bounding box center [749, 332] width 597 height 366
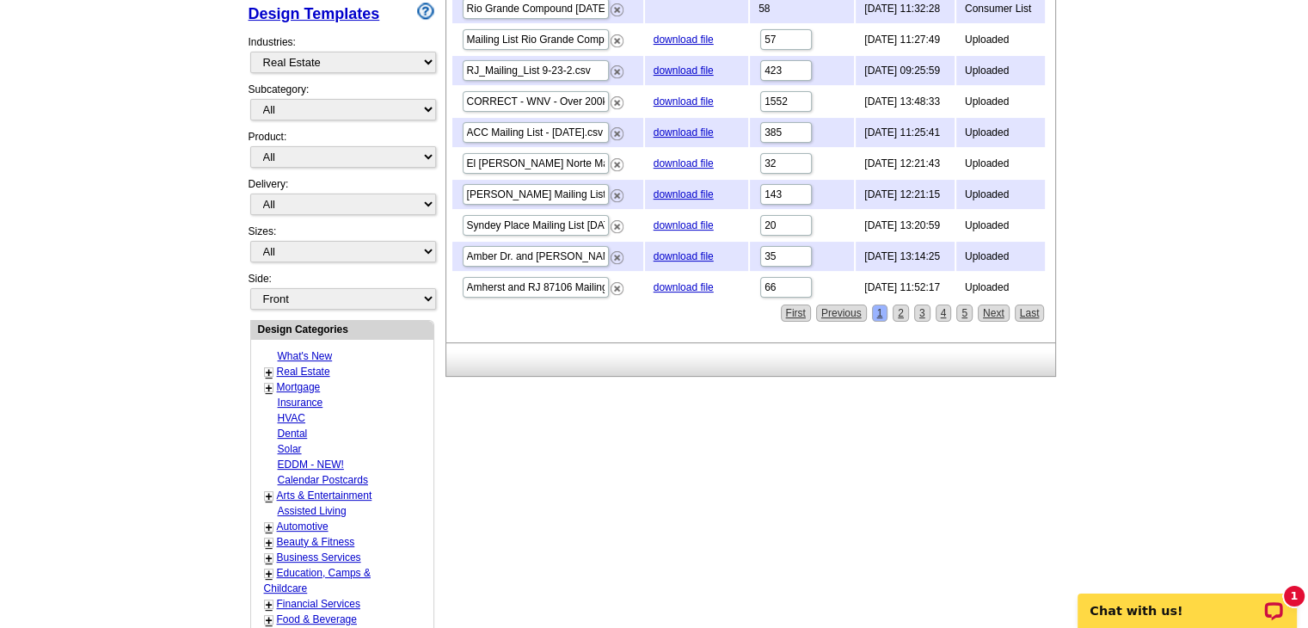
scroll to position [430, 0]
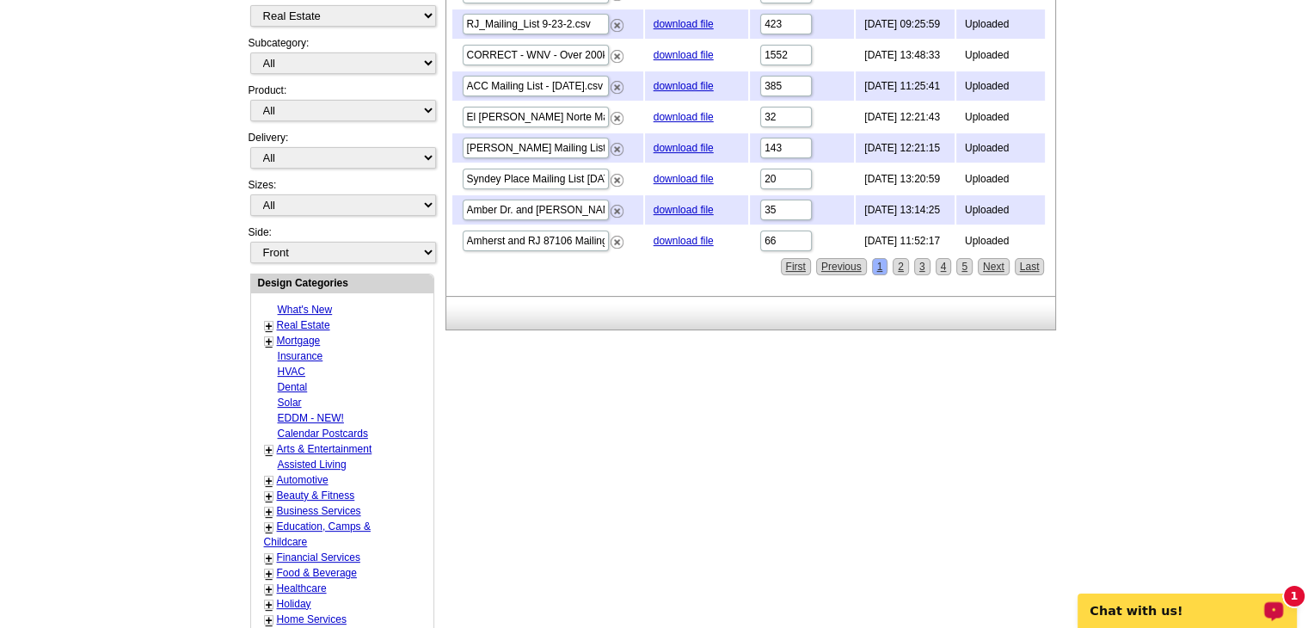
click at [1113, 617] on div "1 Chat with us!" at bounding box center [1187, 610] width 219 height 34
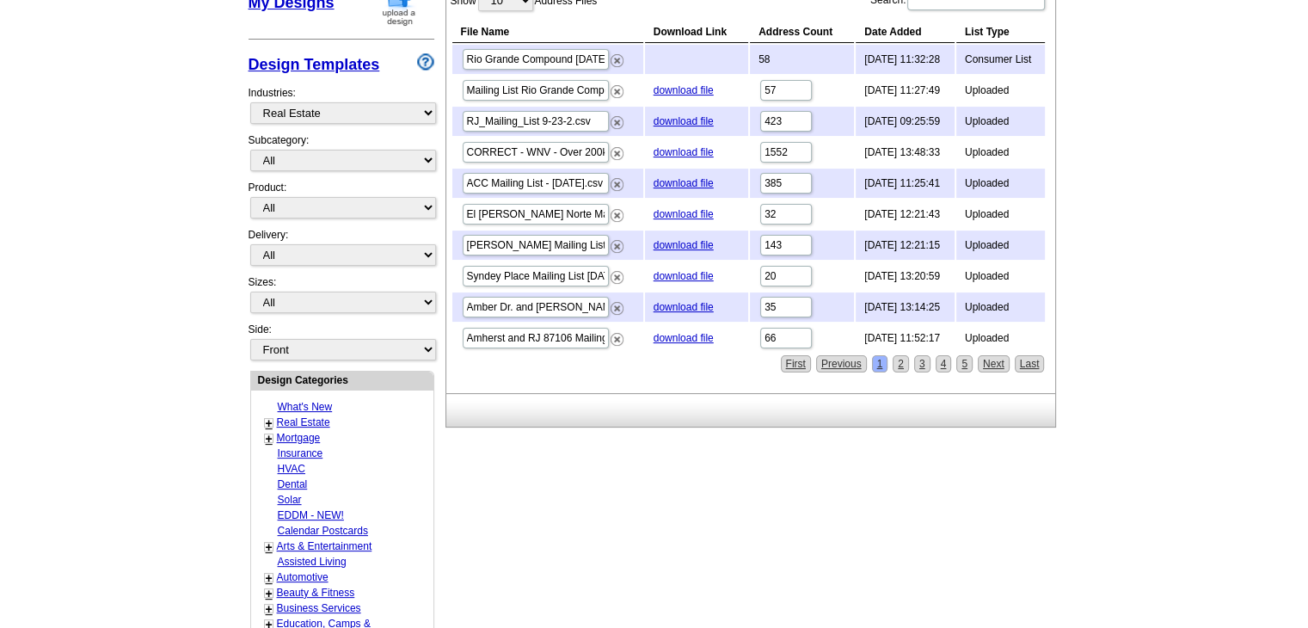
scroll to position [344, 0]
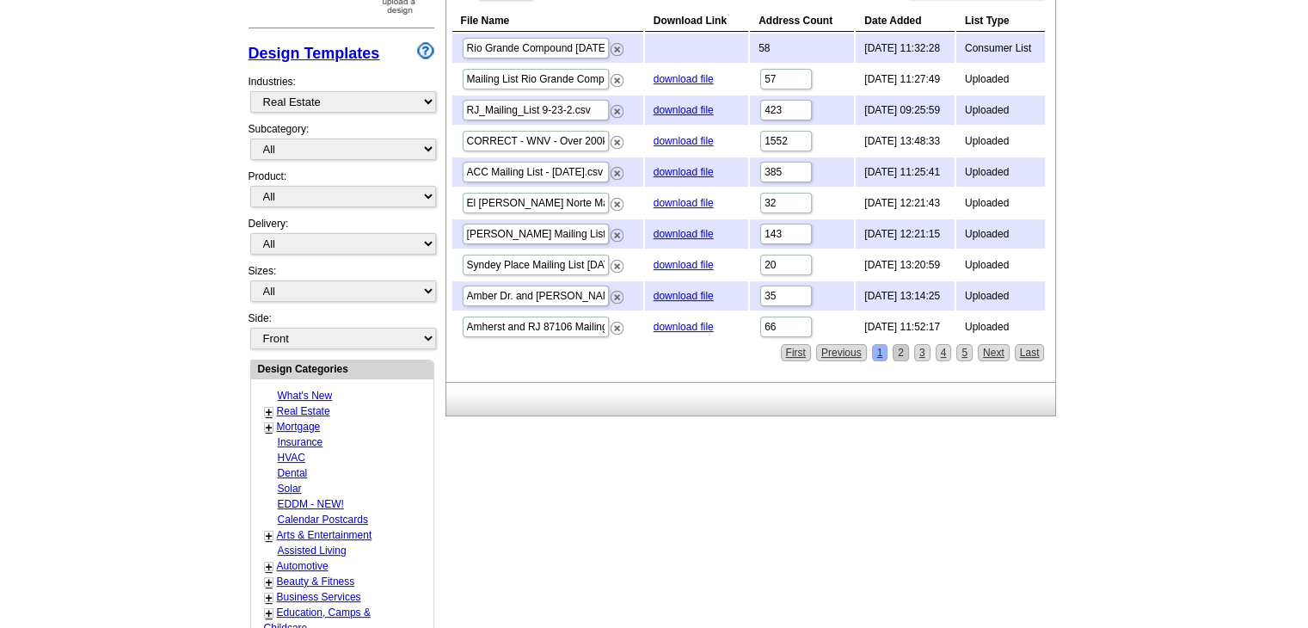
click at [901, 348] on link "2" at bounding box center [901, 352] width 16 height 17
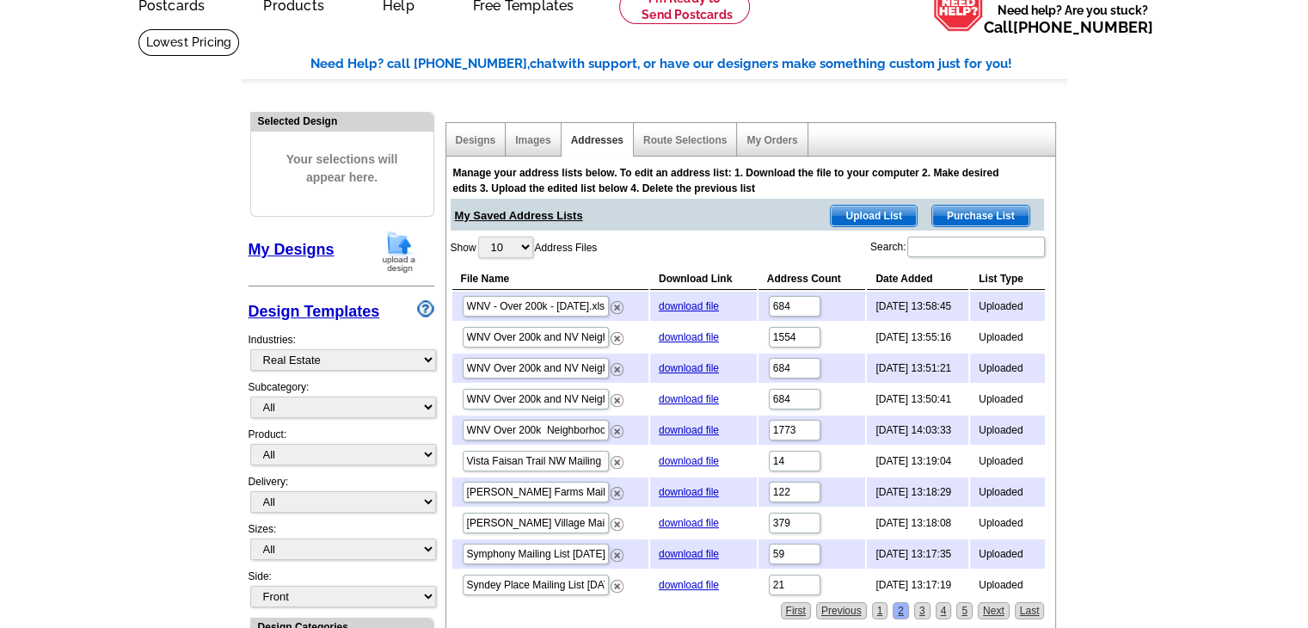
scroll to position [86, 0]
click at [882, 602] on link "1" at bounding box center [880, 610] width 16 height 17
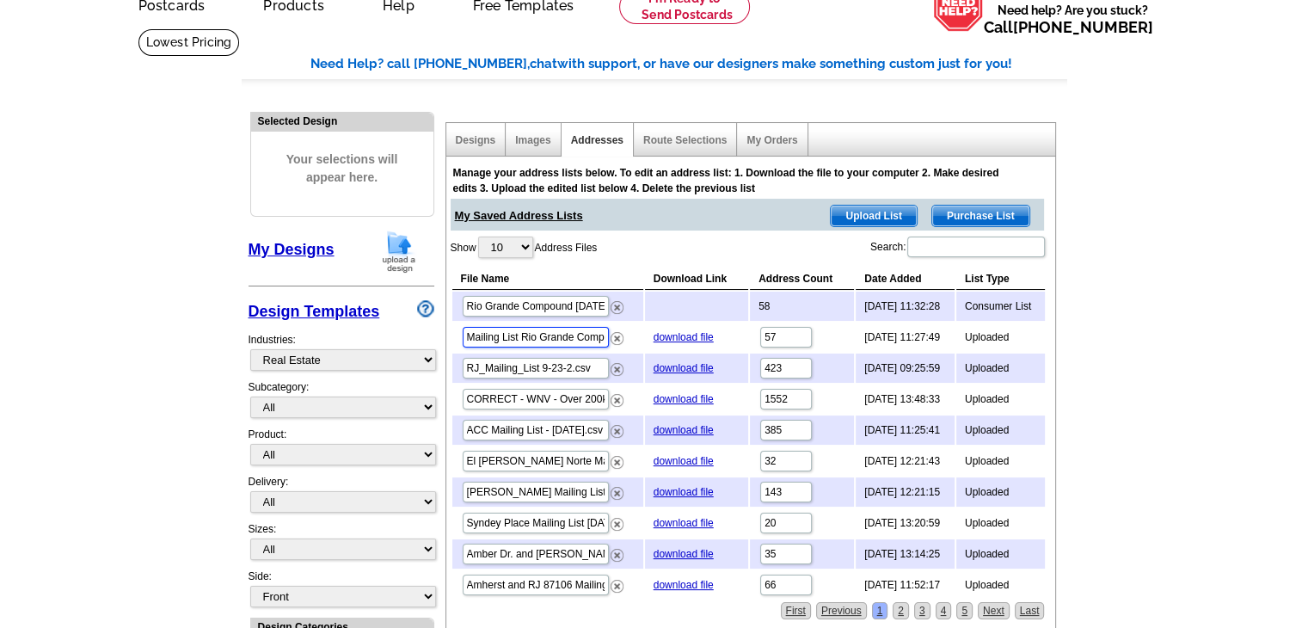
click at [593, 335] on input "Mailing List Rio Grande Compound 9-25-25.csv" at bounding box center [536, 337] width 146 height 21
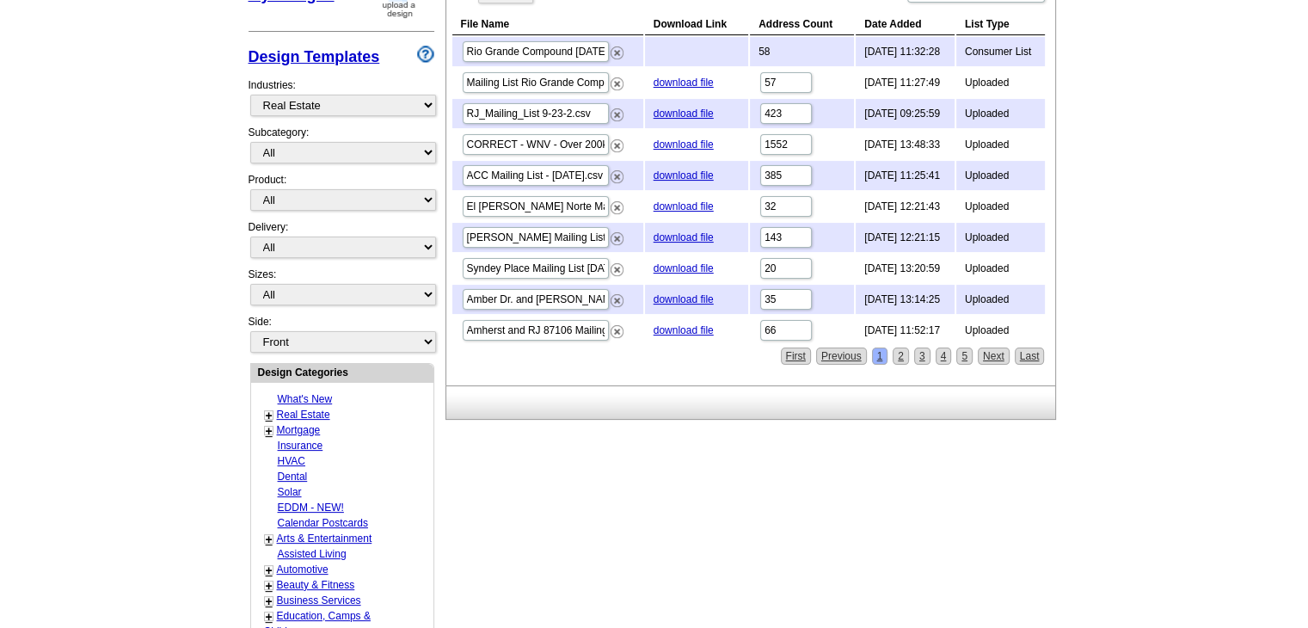
scroll to position [344, 0]
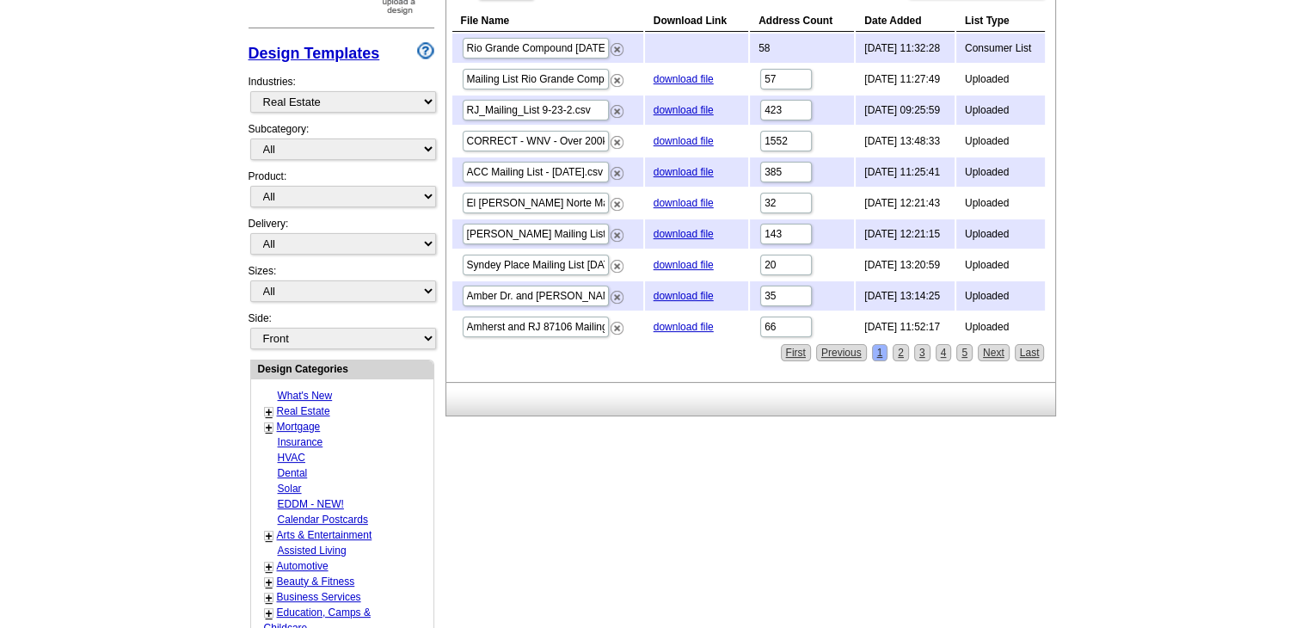
click at [707, 461] on div "Need Help? call 800-260-5887, chat with support, or have our designers make som…" at bounding box center [655, 415] width 826 height 1238
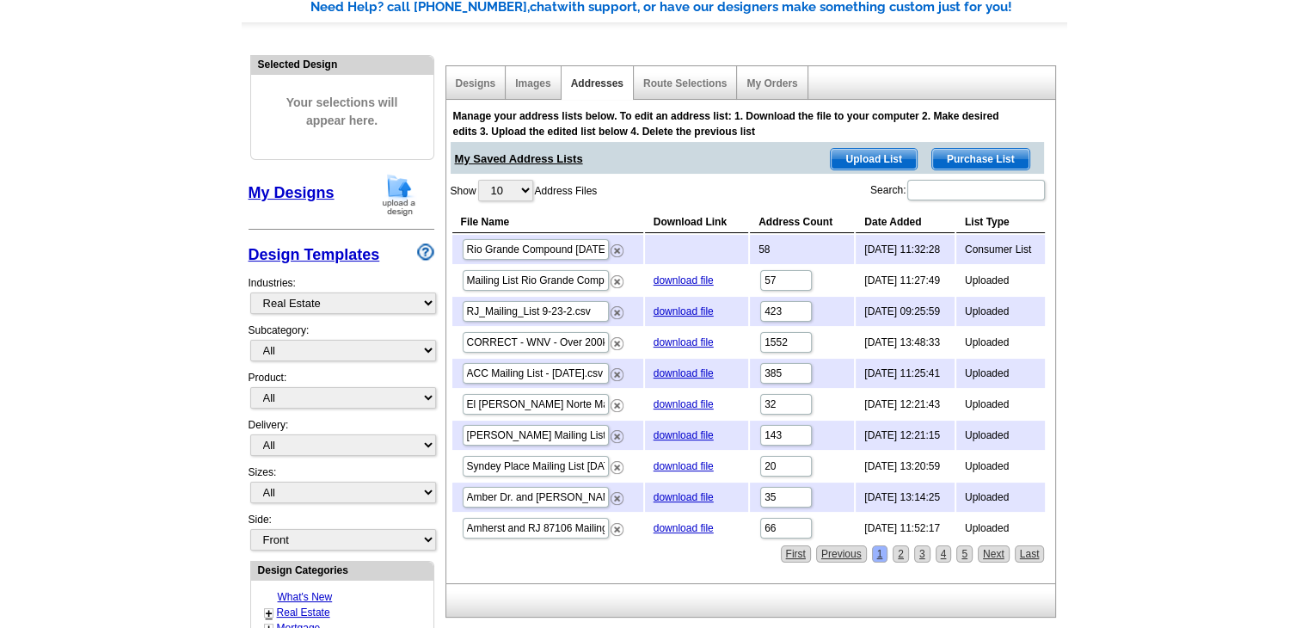
scroll to position [172, 0]
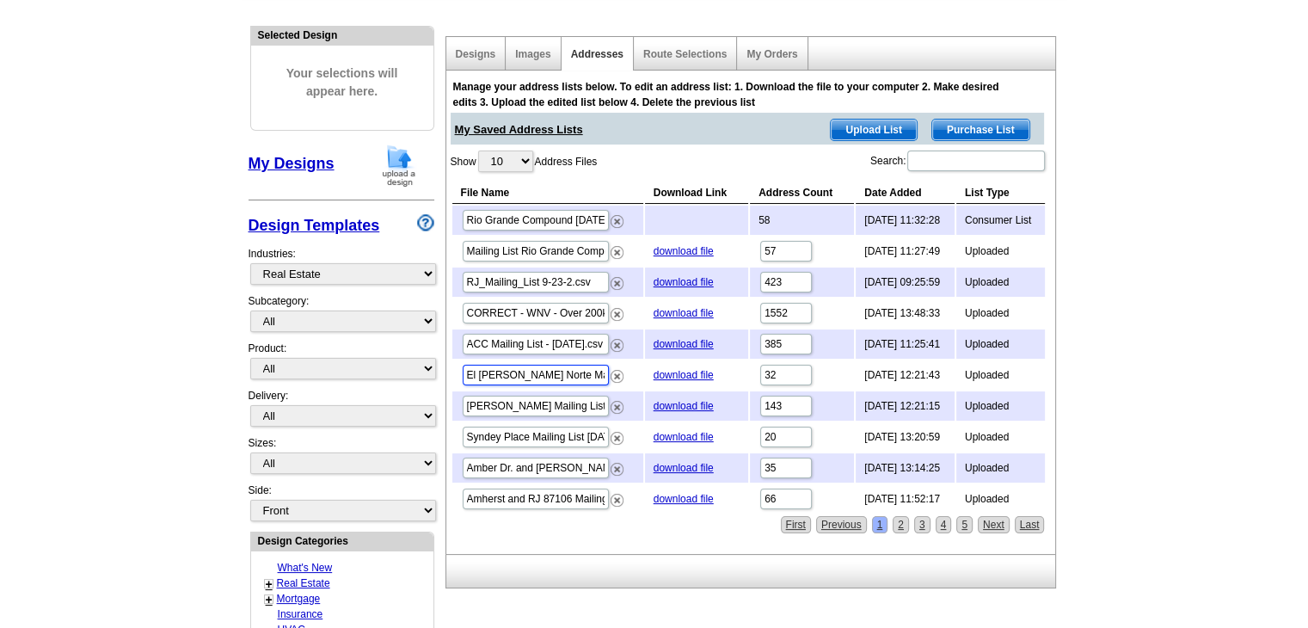
click at [537, 368] on input "El Caballero Norte Mailing List 5.28.24.csv" at bounding box center [536, 375] width 146 height 21
click at [539, 400] on input "Matthew Meadows Mailing List 5.24.24.csv" at bounding box center [536, 406] width 146 height 21
click at [541, 434] on input "Syndey Place Mailing List 5.24.24.csv" at bounding box center [536, 437] width 146 height 21
click at [556, 458] on input "Amber Dr. and Ryan Pl. Mailing List.csv" at bounding box center [536, 468] width 146 height 21
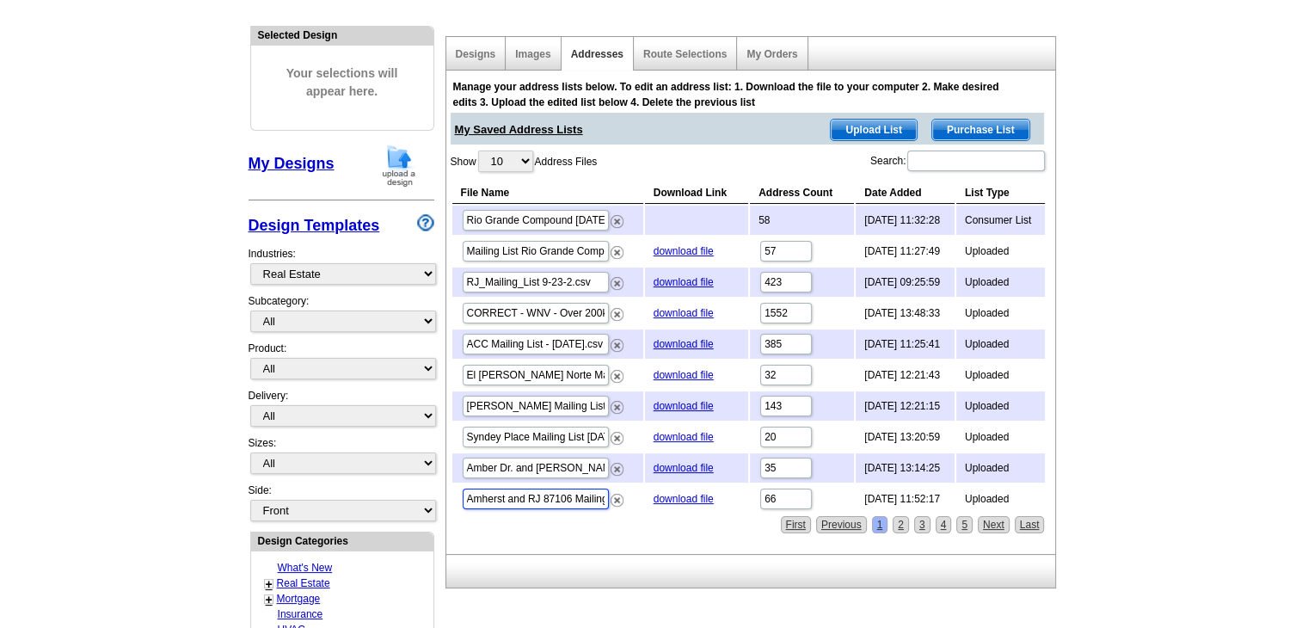
click at [571, 493] on input "Amherst and RJ 87106 Mailing List 1.xlsx" at bounding box center [536, 499] width 146 height 21
click at [616, 494] on img at bounding box center [617, 500] width 13 height 13
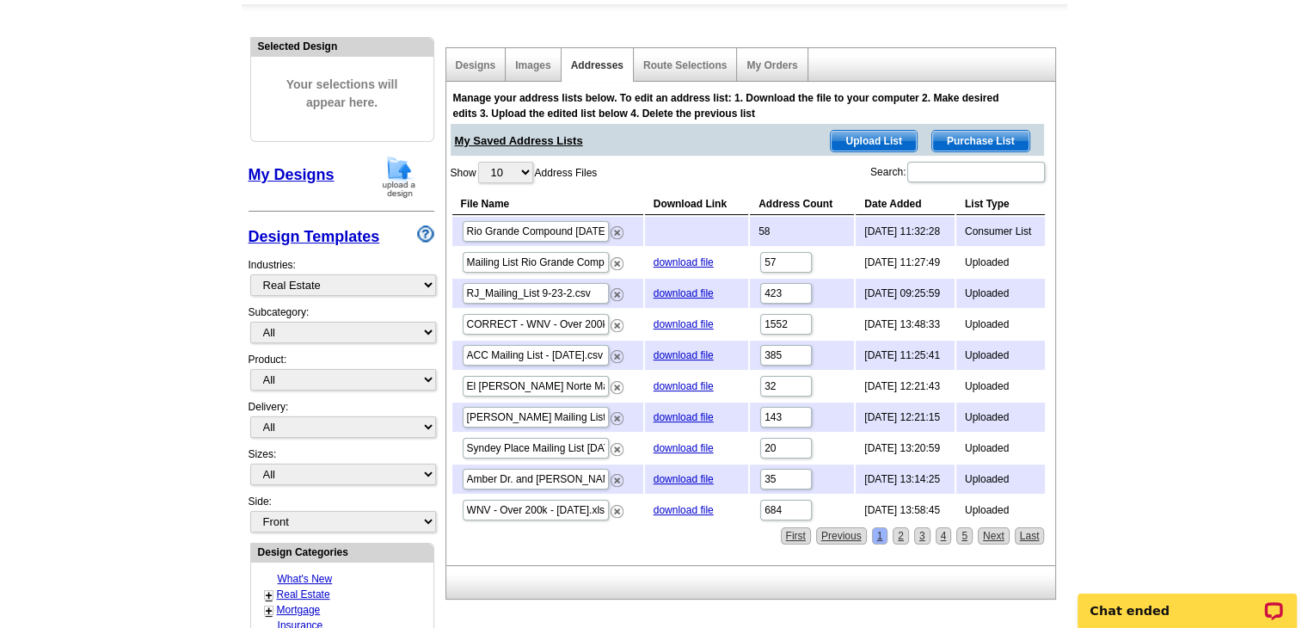
scroll to position [86, 0]
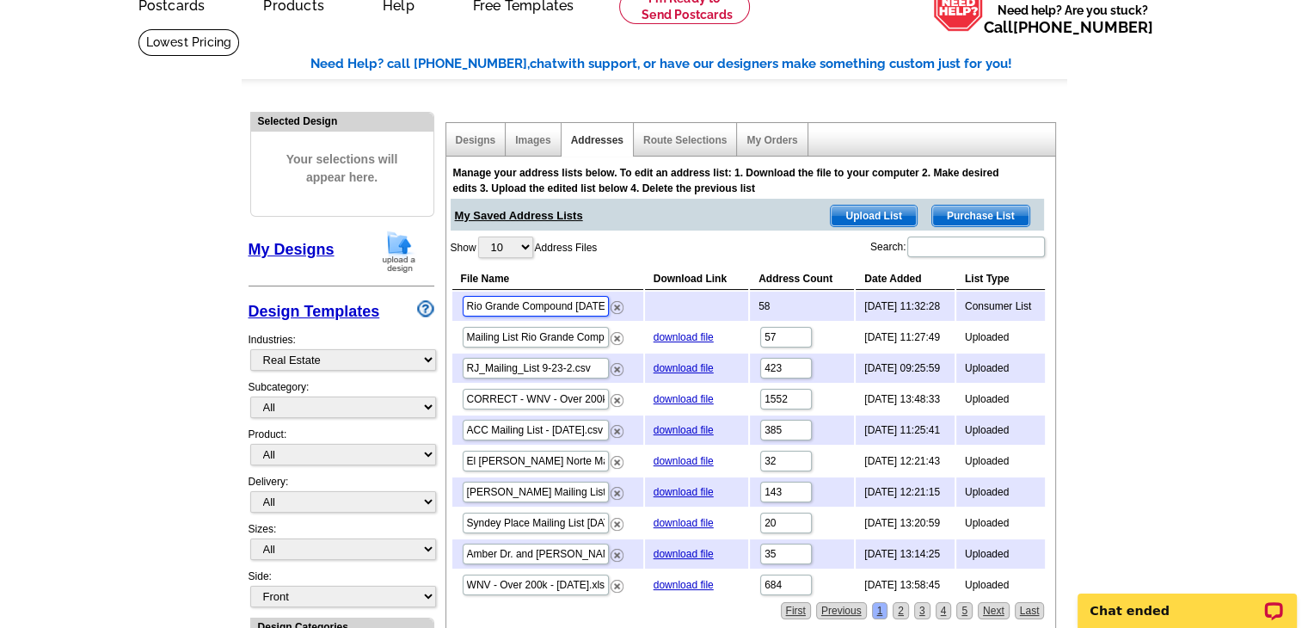
click at [578, 304] on input "Rio Grande Compound Sep 26 ExpressCopy List" at bounding box center [536, 306] width 146 height 21
click at [475, 335] on input "Mailing List Rio Grande Compound 9-25-25.csv" at bounding box center [536, 337] width 146 height 21
click at [325, 262] on div "My Designs" at bounding box center [342, 255] width 186 height 51
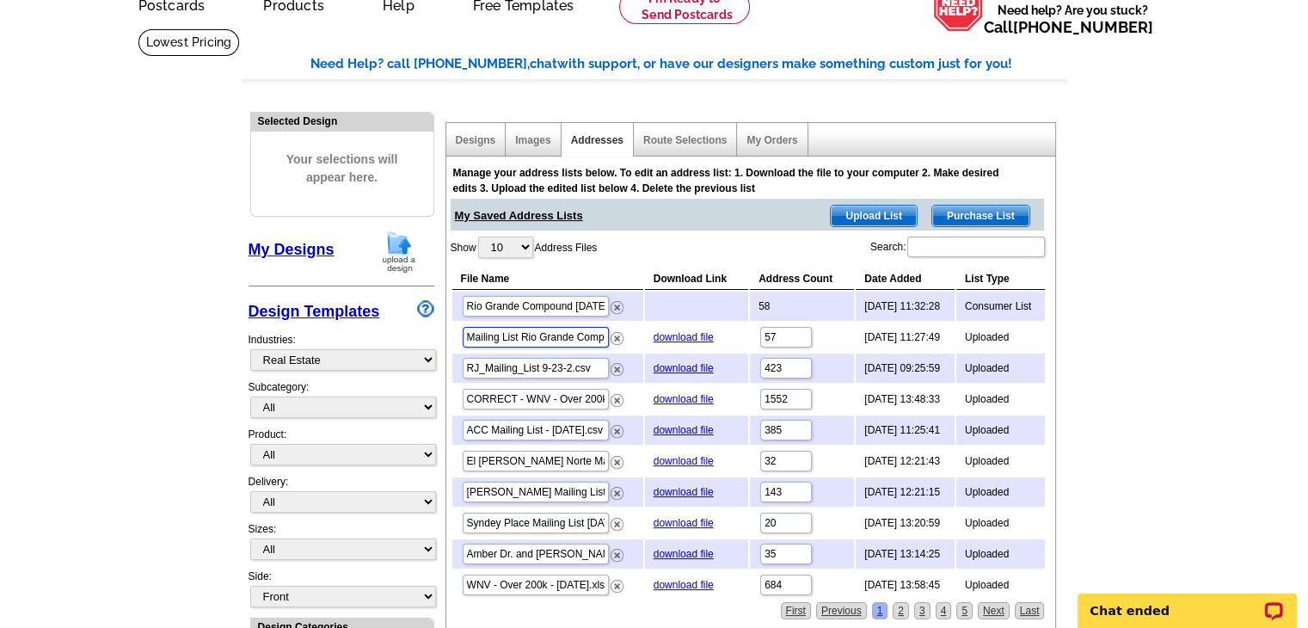
click at [519, 335] on input "Mailing List Rio Grande Compound 9-25-25.csv" at bounding box center [536, 337] width 146 height 21
type input "Rio Grande Compound 9-25-25.csv"
click at [167, 23] on link "Postcards" at bounding box center [171, 4] width 120 height 40
